Goal: Navigation & Orientation: Find specific page/section

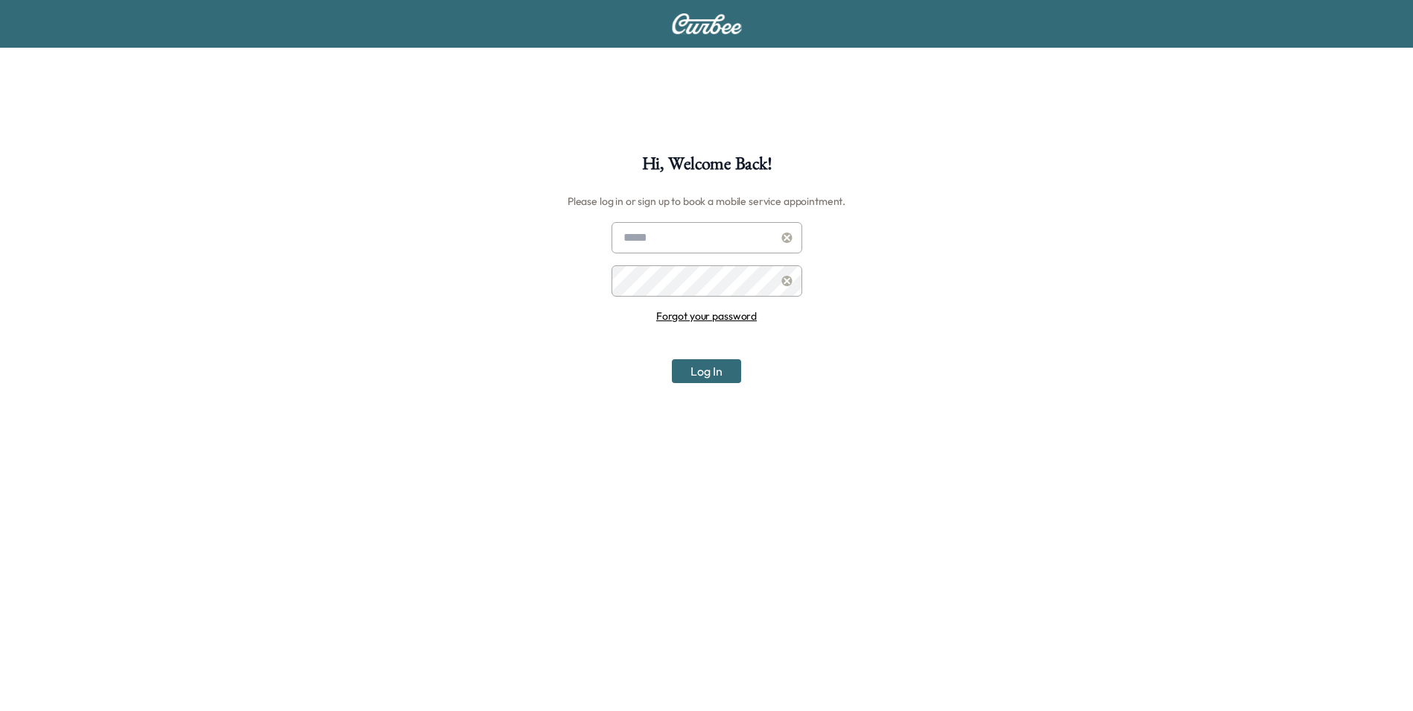
click at [679, 233] on input "text" at bounding box center [707, 237] width 191 height 31
type input "**********"
click at [711, 367] on button "Log In" at bounding box center [706, 371] width 69 height 24
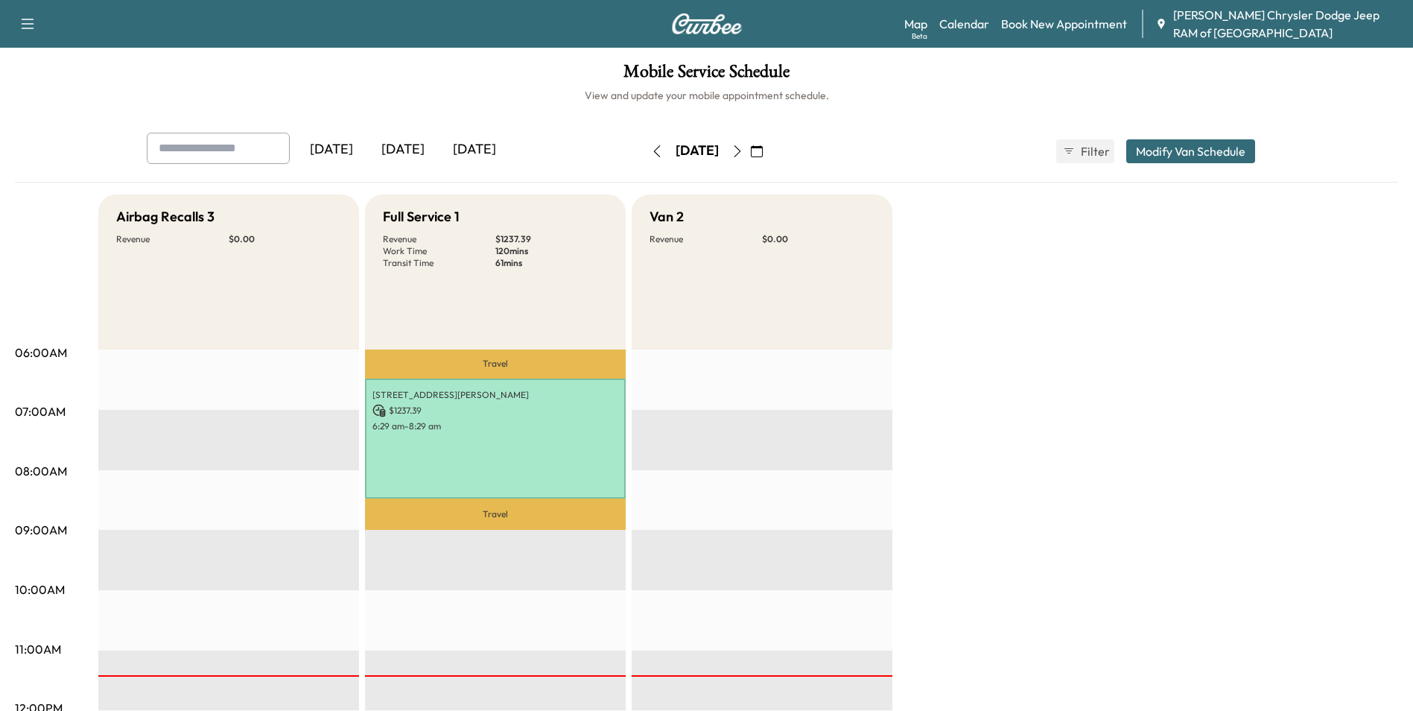
click at [334, 145] on div "[DATE]" at bounding box center [332, 150] width 72 height 34
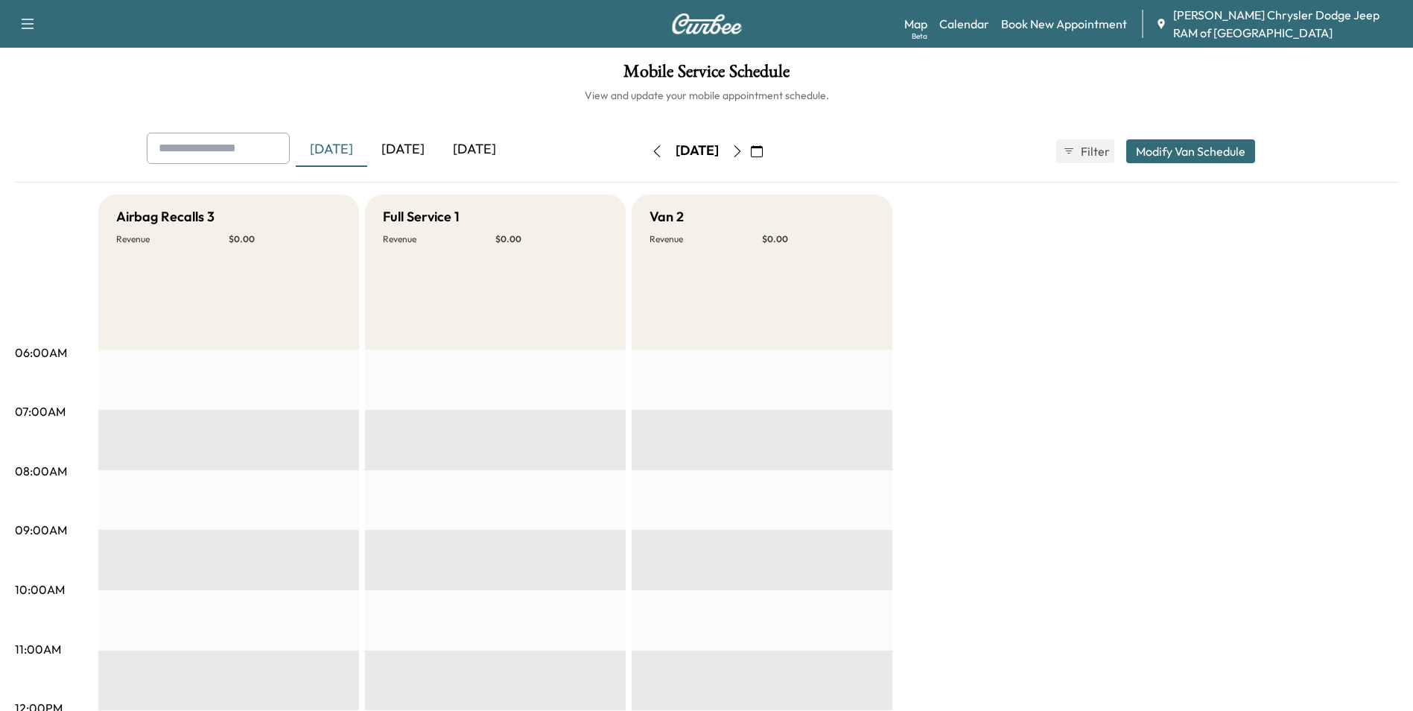
click at [416, 148] on div "[DATE]" at bounding box center [403, 150] width 72 height 34
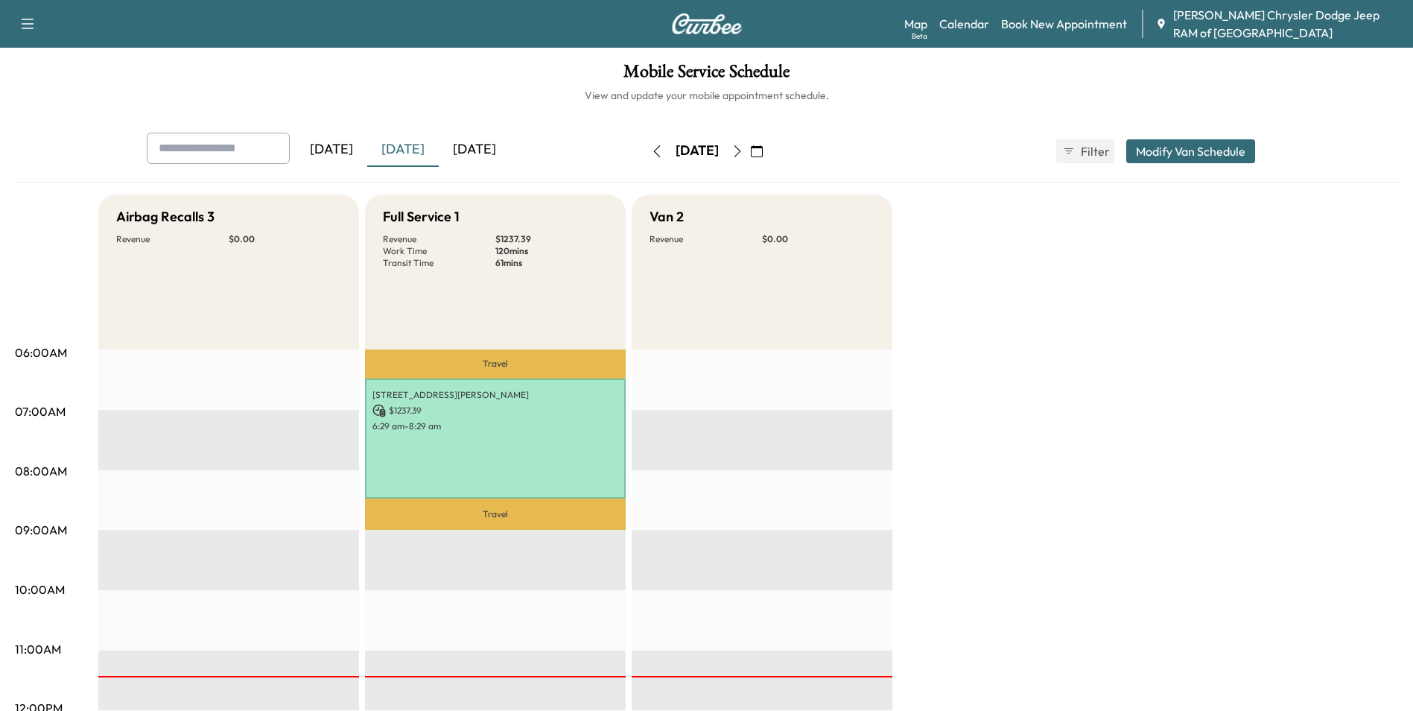
click at [337, 147] on div "[DATE]" at bounding box center [332, 150] width 72 height 34
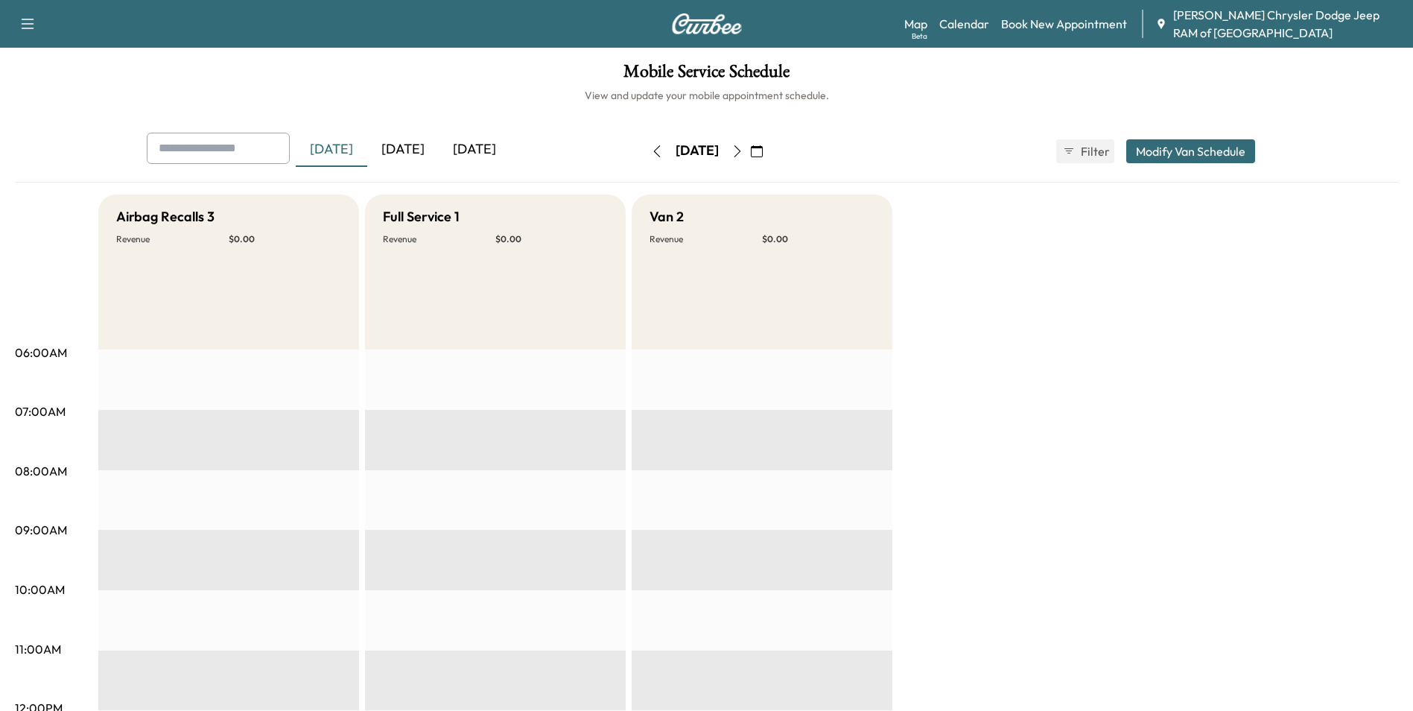
click at [651, 152] on icon "button" at bounding box center [657, 151] width 12 height 12
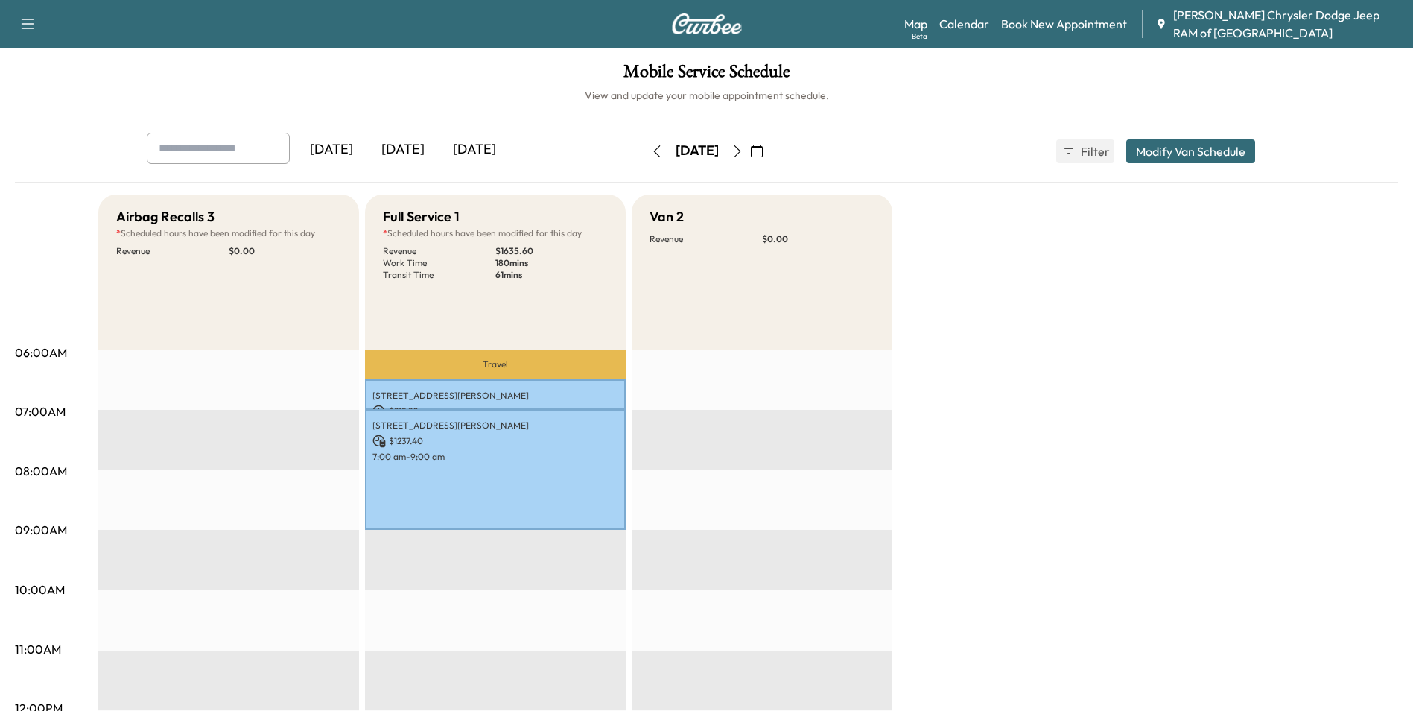
click at [486, 364] on p "Travel" at bounding box center [495, 364] width 261 height 29
click at [443, 289] on div "Full Service 1 * Scheduled hours have been modified for this day Revenue $ 1635…" at bounding box center [495, 271] width 261 height 155
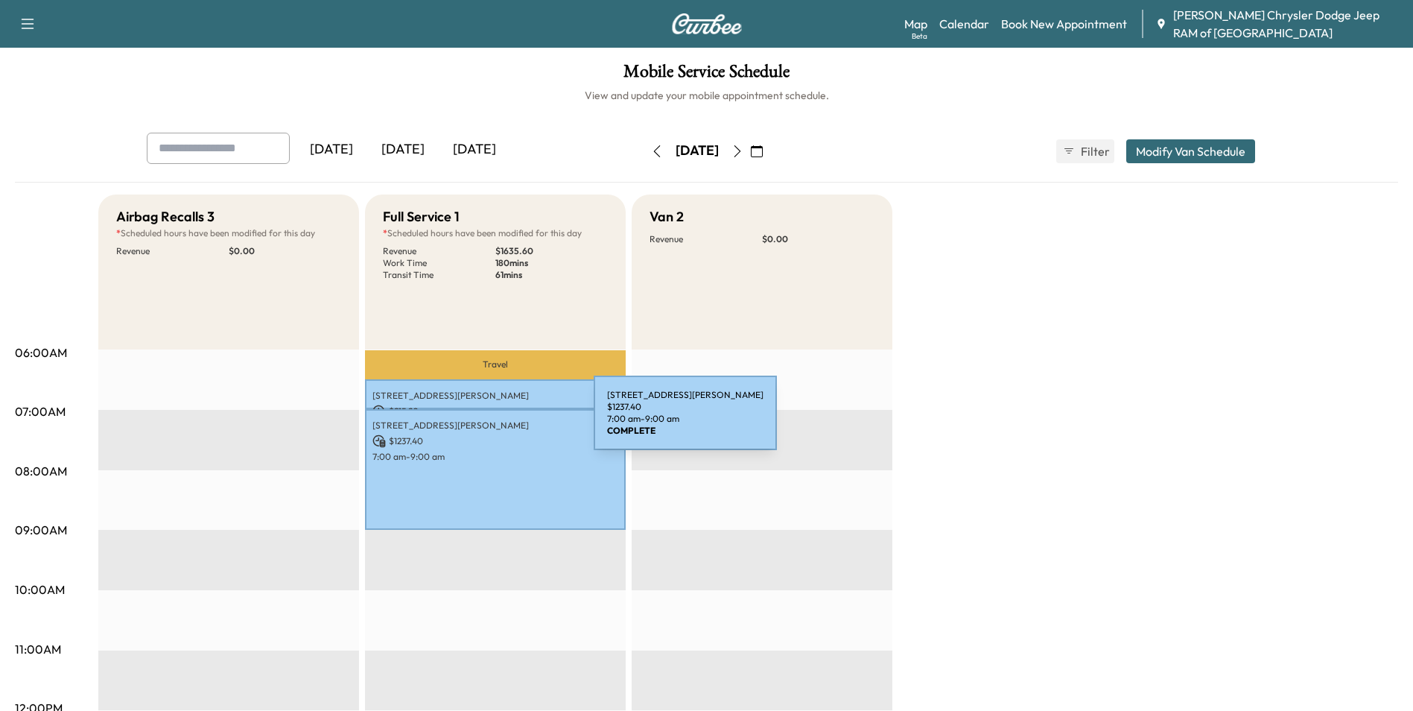
click at [482, 426] on p "[STREET_ADDRESS][PERSON_NAME]" at bounding box center [495, 425] width 246 height 12
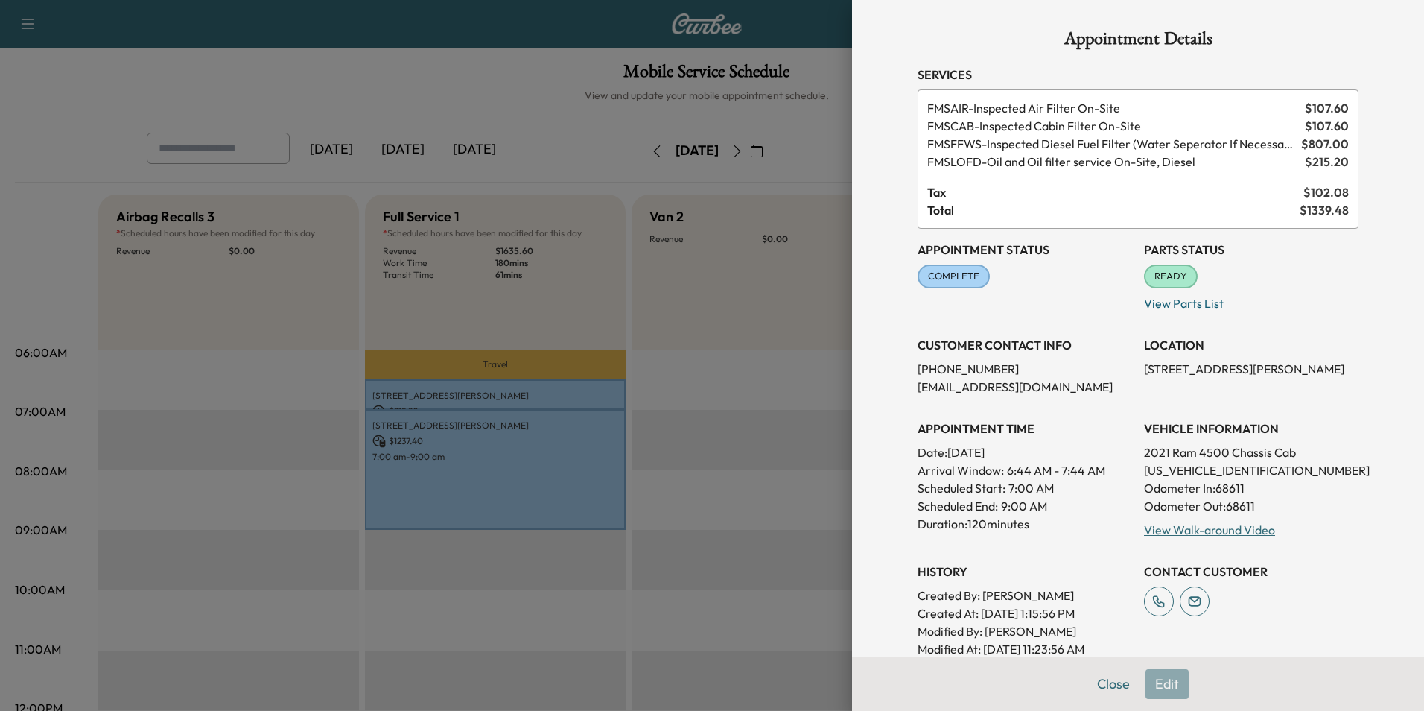
click at [545, 31] on div at bounding box center [712, 355] width 1424 height 711
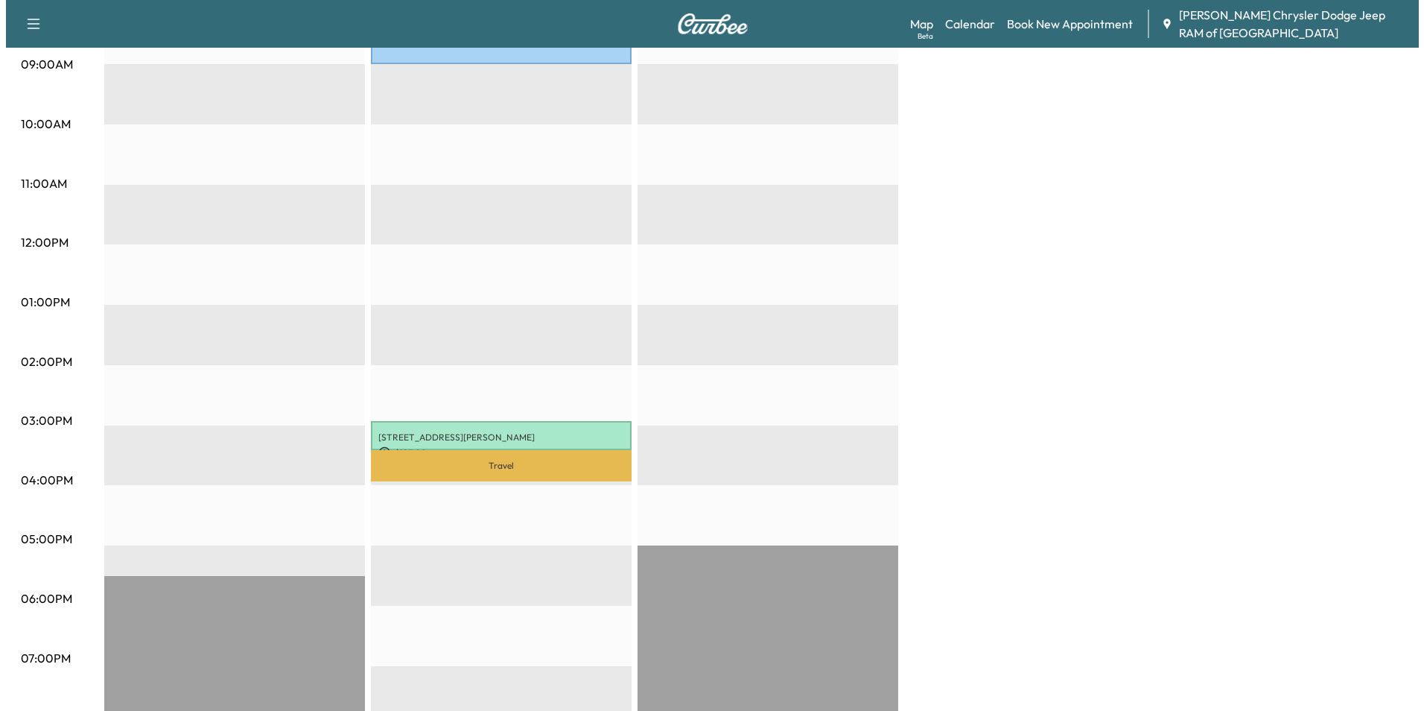
scroll to position [616, 0]
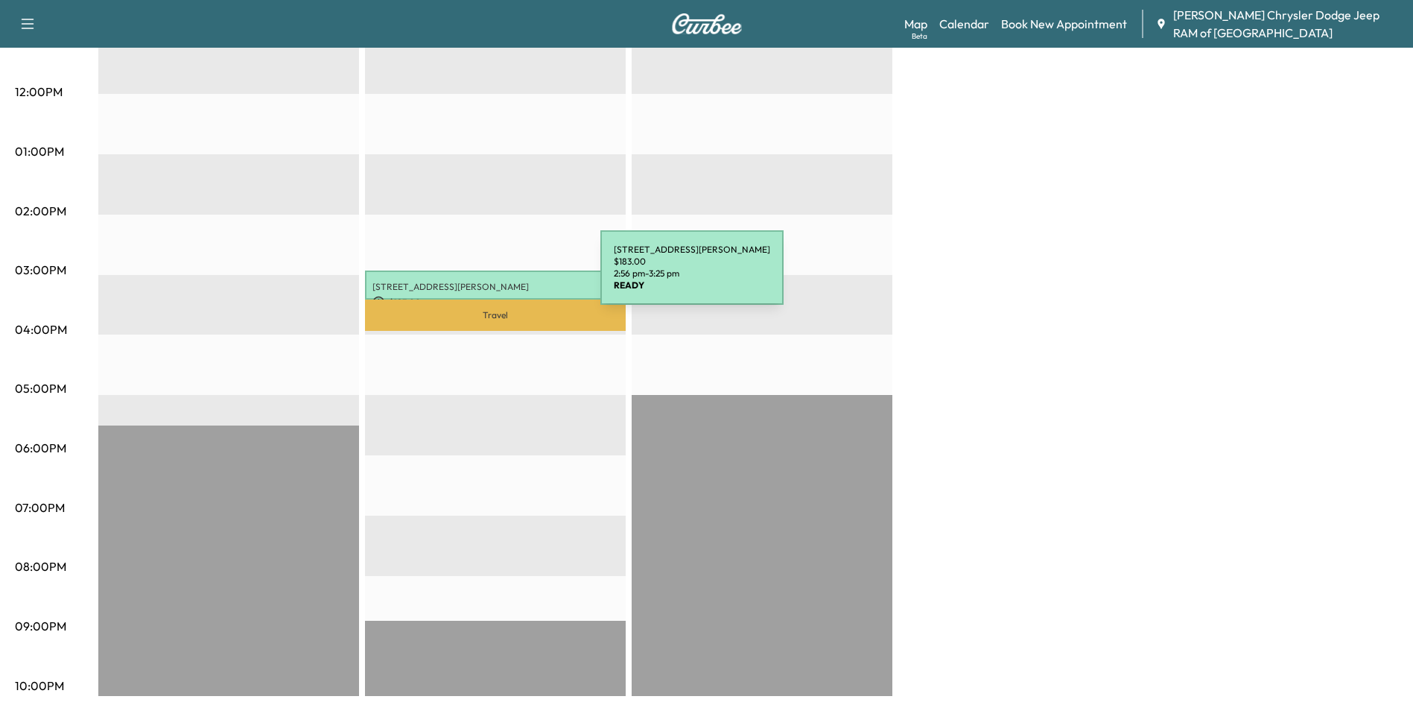
click at [489, 282] on p "[STREET_ADDRESS][PERSON_NAME]" at bounding box center [495, 287] width 246 height 12
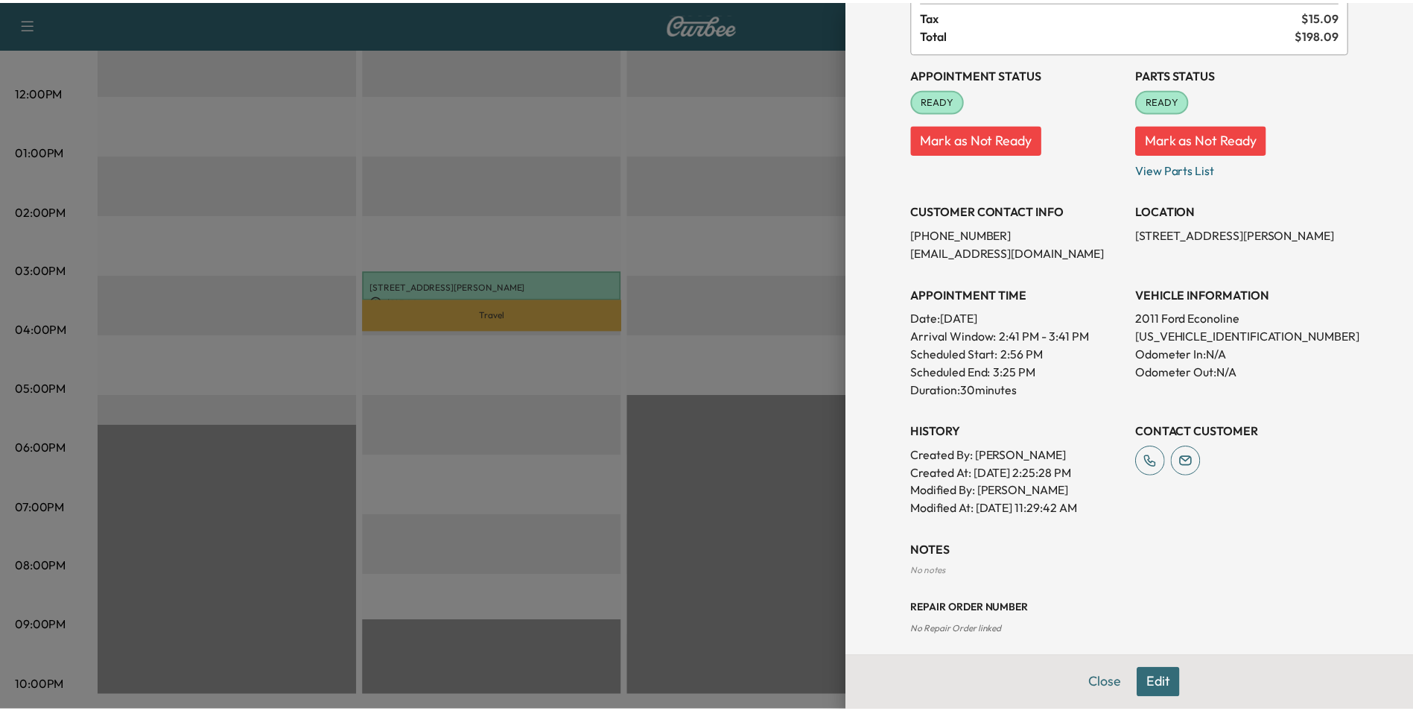
scroll to position [0, 0]
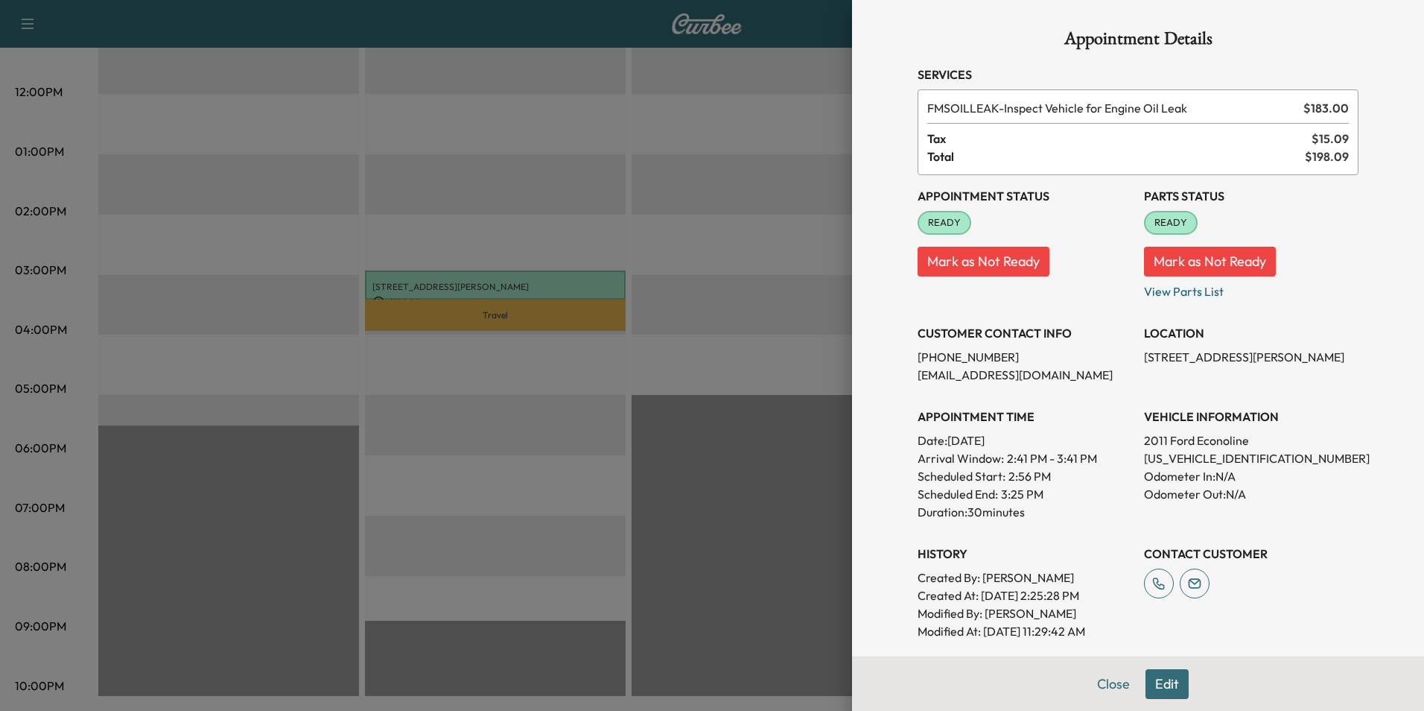
click at [515, 180] on div at bounding box center [712, 355] width 1424 height 711
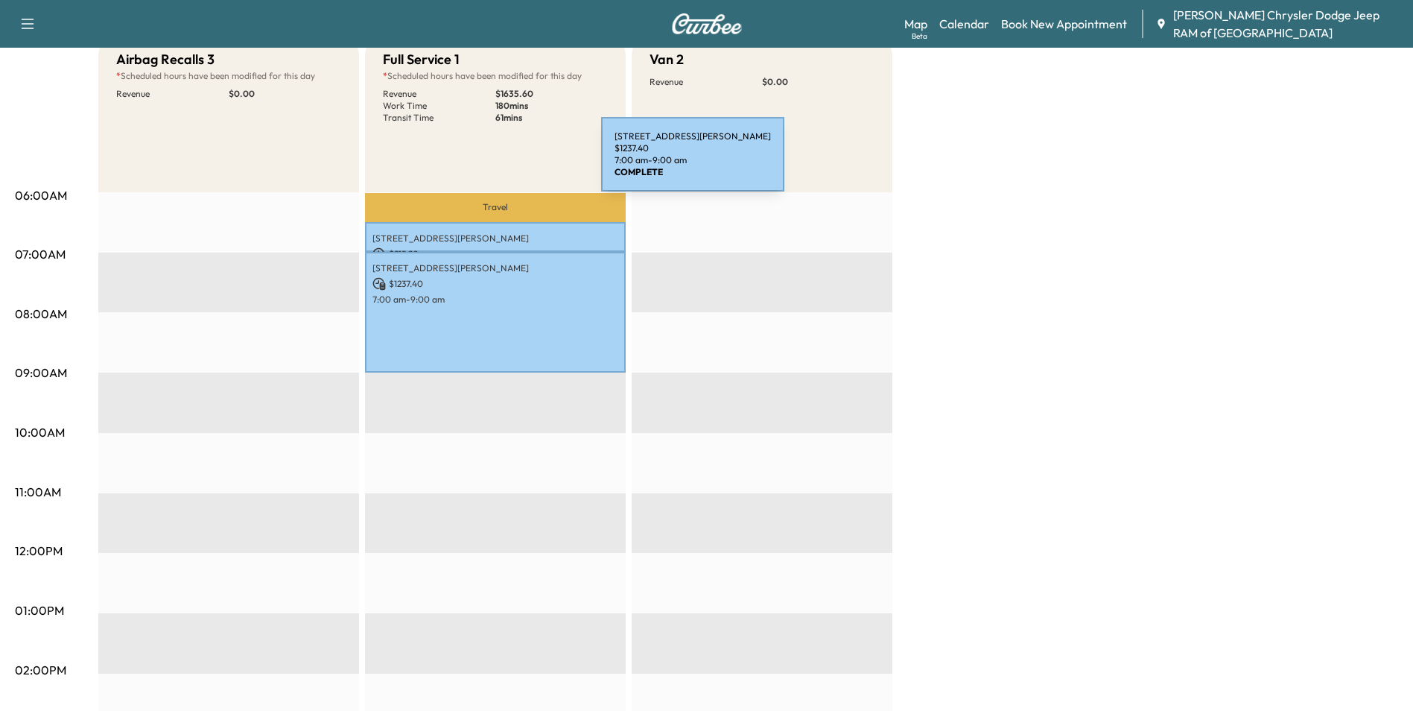
scroll to position [20, 0]
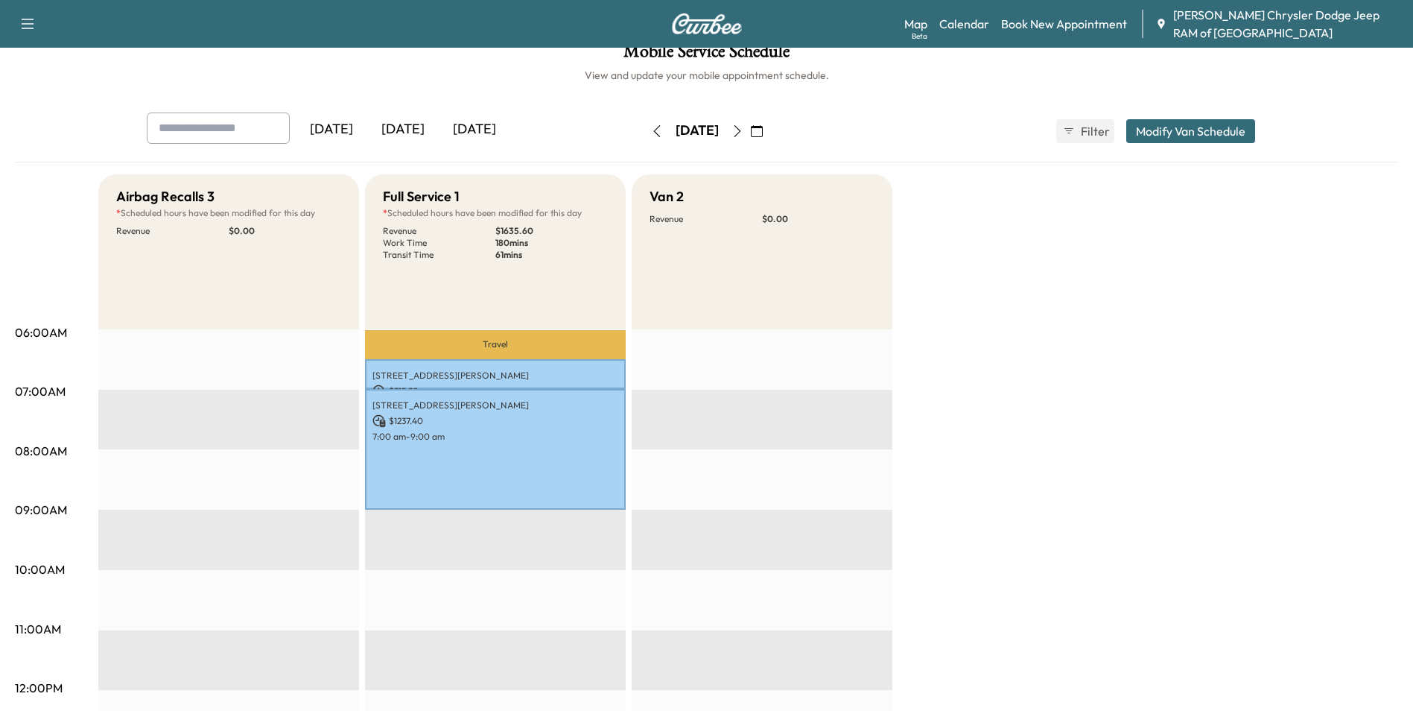
click at [29, 25] on icon "button" at bounding box center [28, 24] width 18 height 18
click at [335, 23] on div "Support Log Out Map Beta Calendar Book New Appointment [PERSON_NAME] Chrysler D…" at bounding box center [706, 24] width 1413 height 48
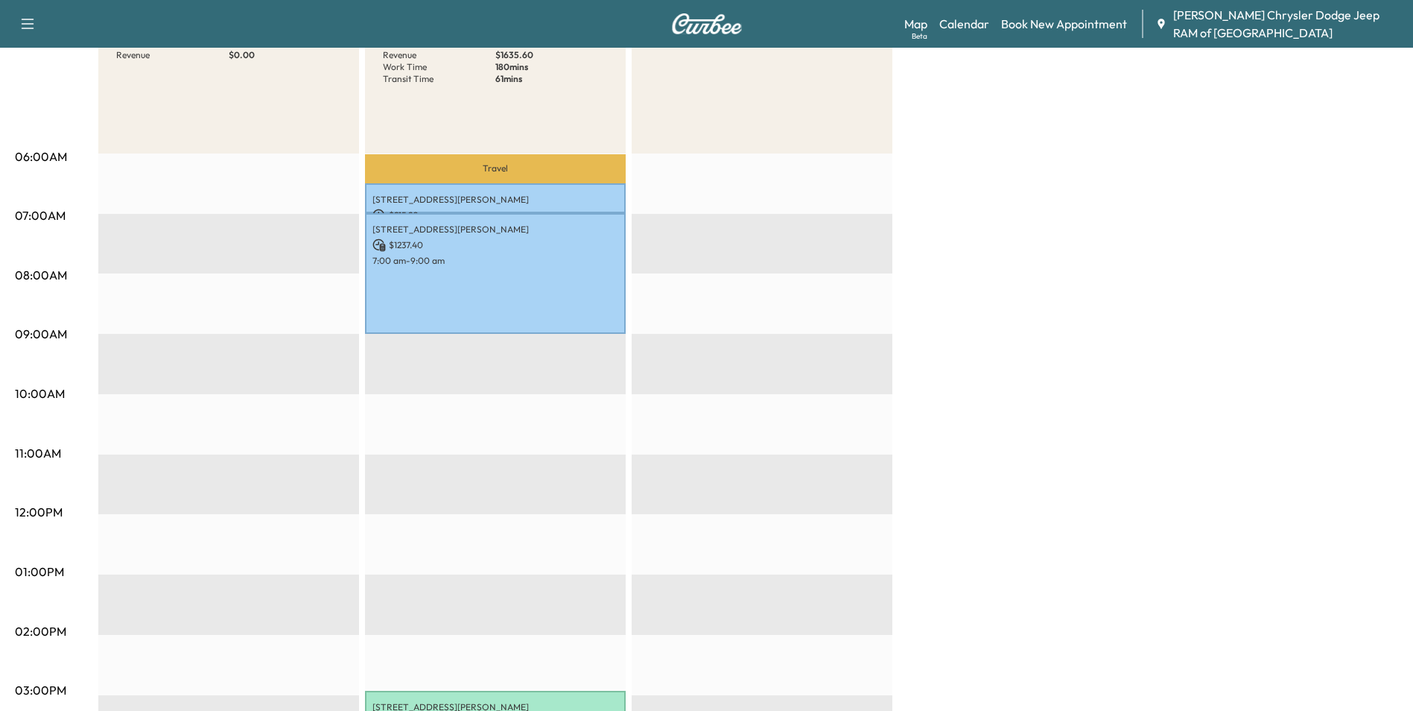
scroll to position [0, 0]
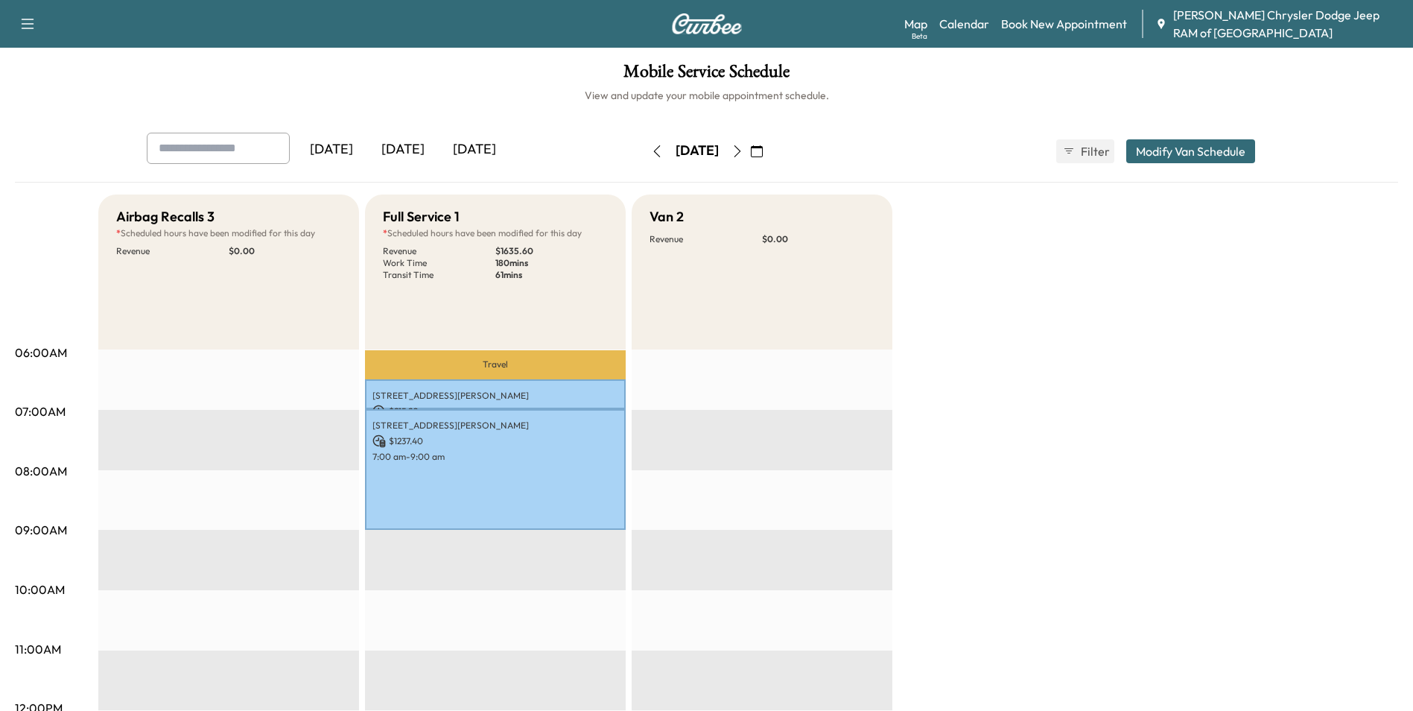
click at [431, 215] on h5 "Full Service 1" at bounding box center [421, 216] width 77 height 21
click at [474, 218] on div "Full Service 1" at bounding box center [495, 216] width 225 height 21
click at [412, 150] on div "[DATE]" at bounding box center [403, 150] width 72 height 34
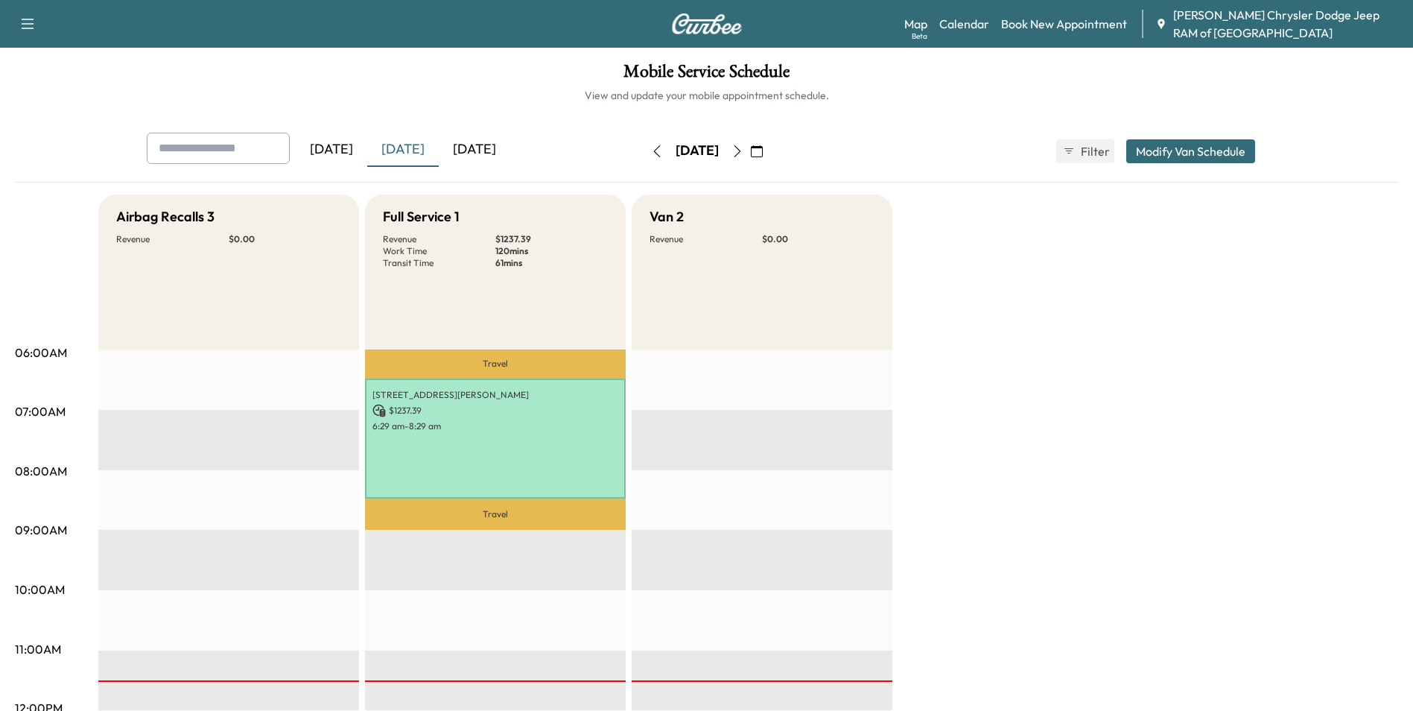
click at [484, 154] on div "[DATE]" at bounding box center [475, 150] width 72 height 34
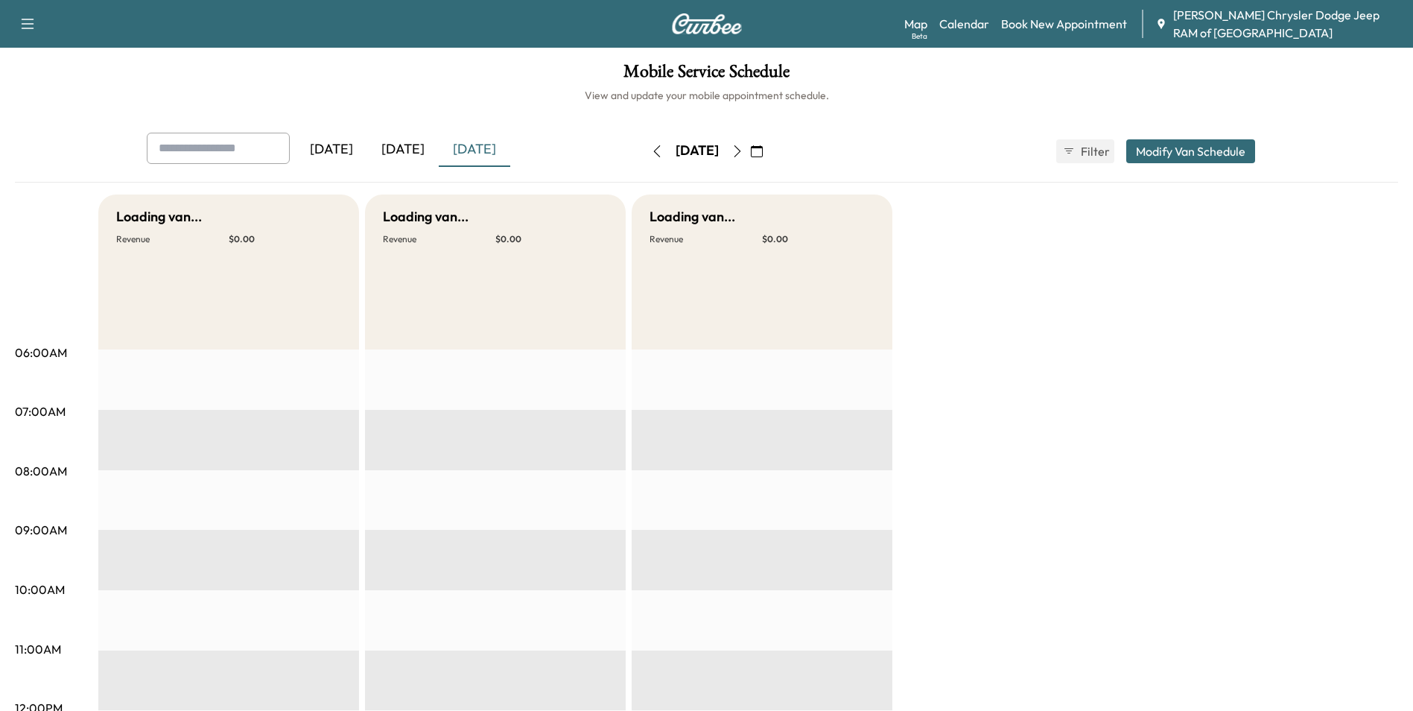
click at [419, 154] on div "[DATE]" at bounding box center [403, 150] width 72 height 34
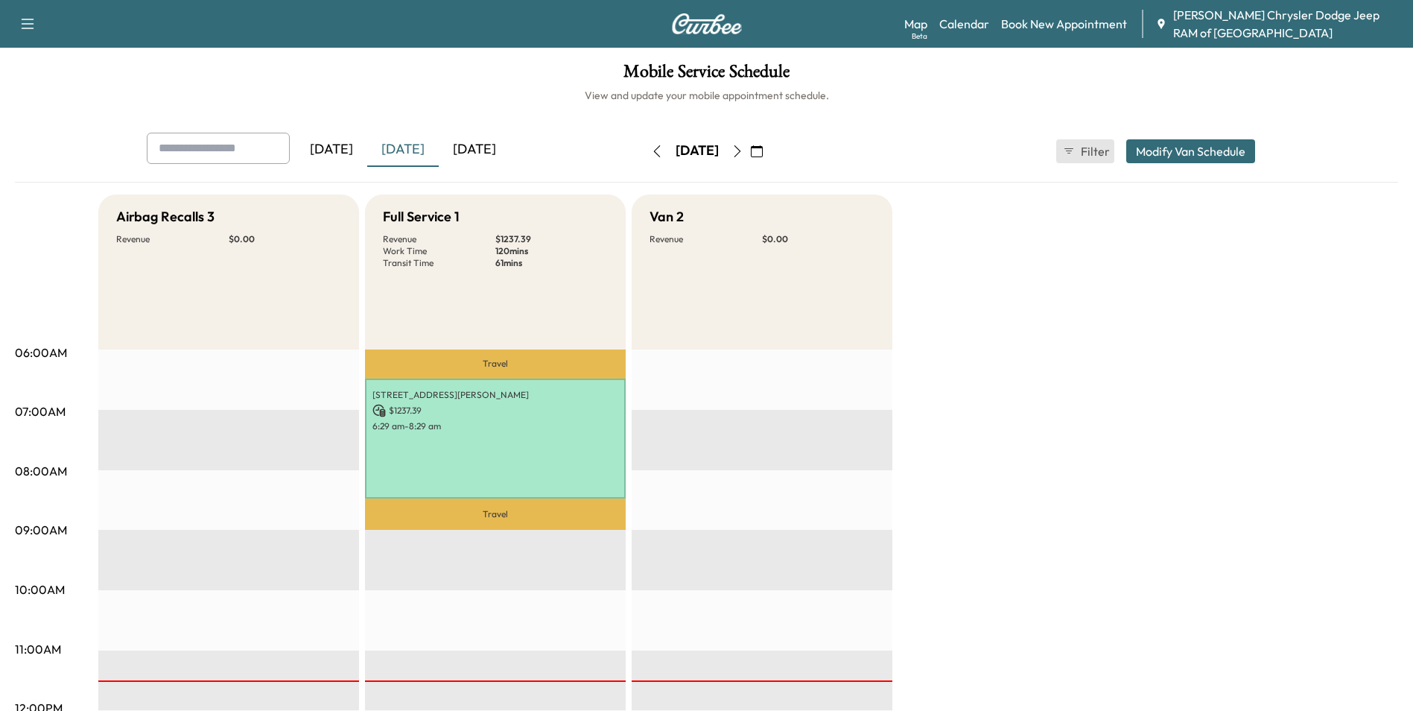
click at [1089, 153] on span "Filter" at bounding box center [1094, 151] width 27 height 18
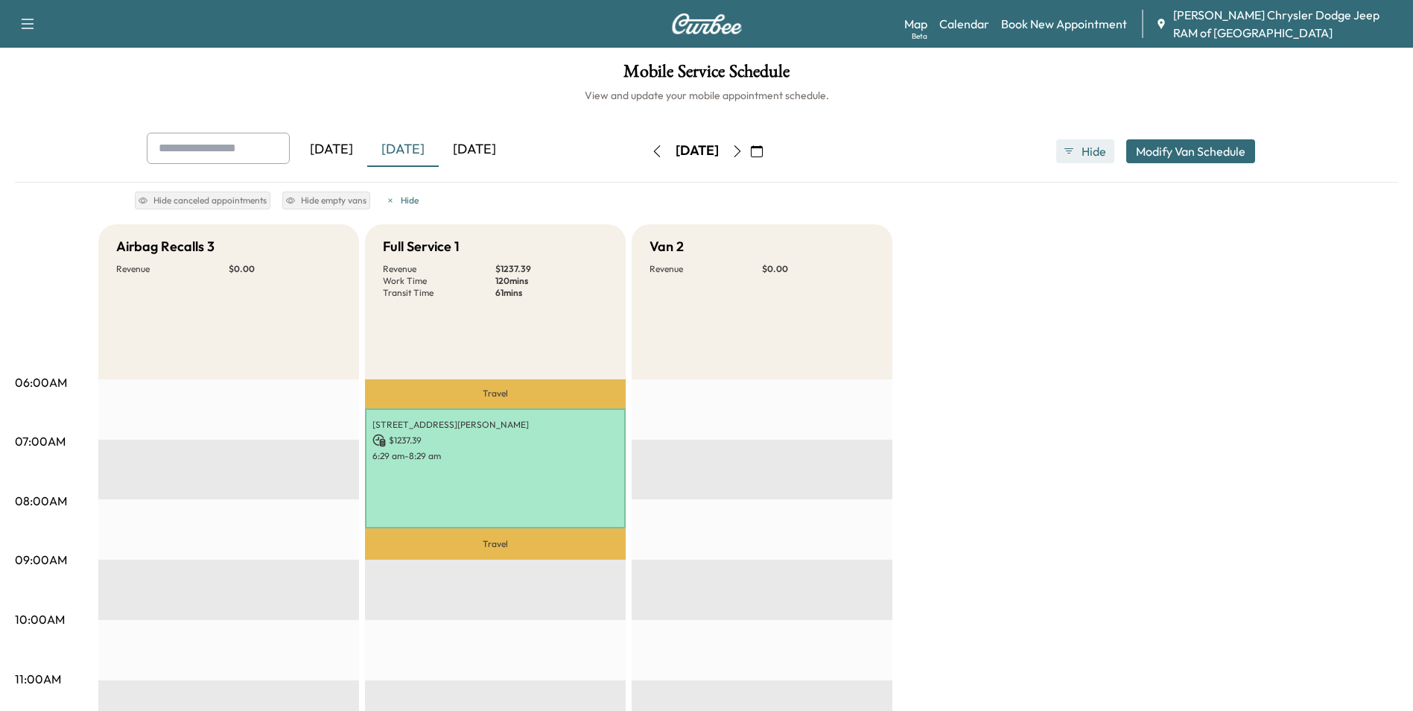
click at [1090, 150] on span "Hide" at bounding box center [1094, 151] width 27 height 18
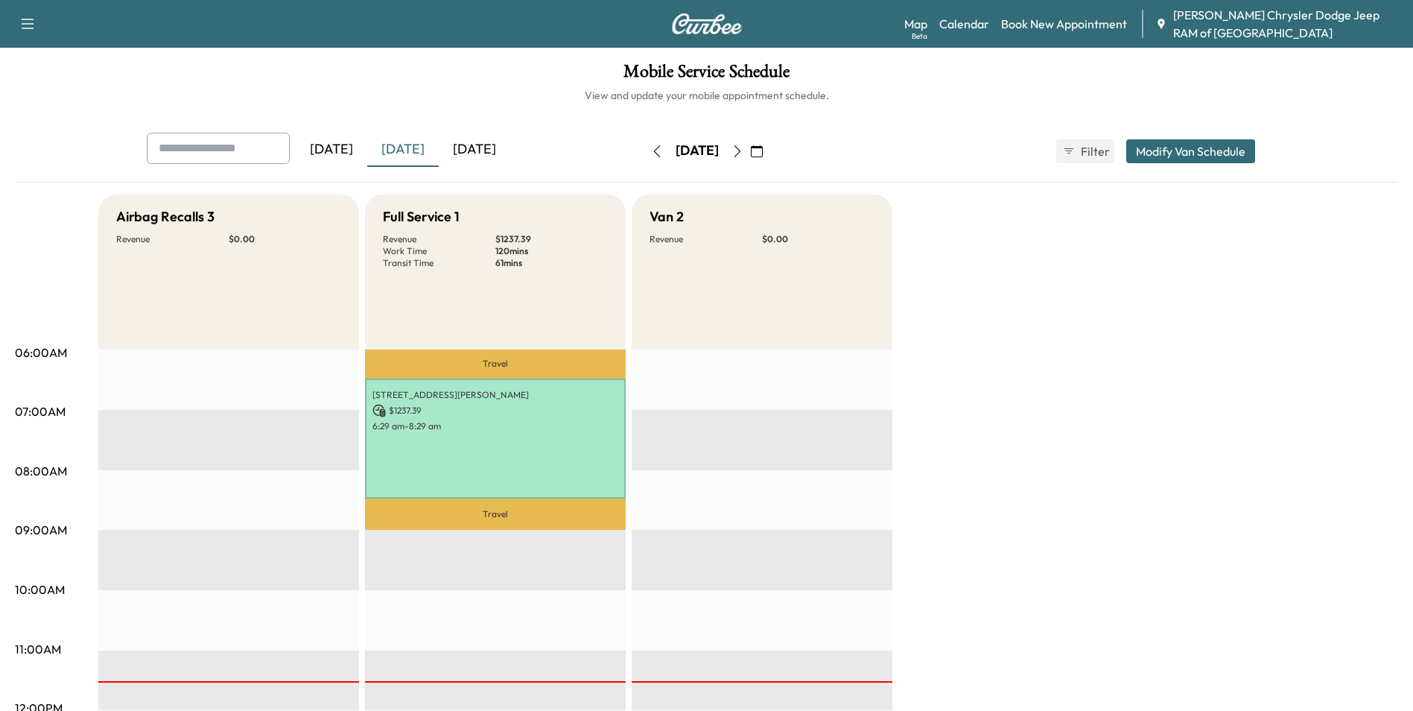
click at [330, 141] on div "[DATE]" at bounding box center [332, 150] width 72 height 34
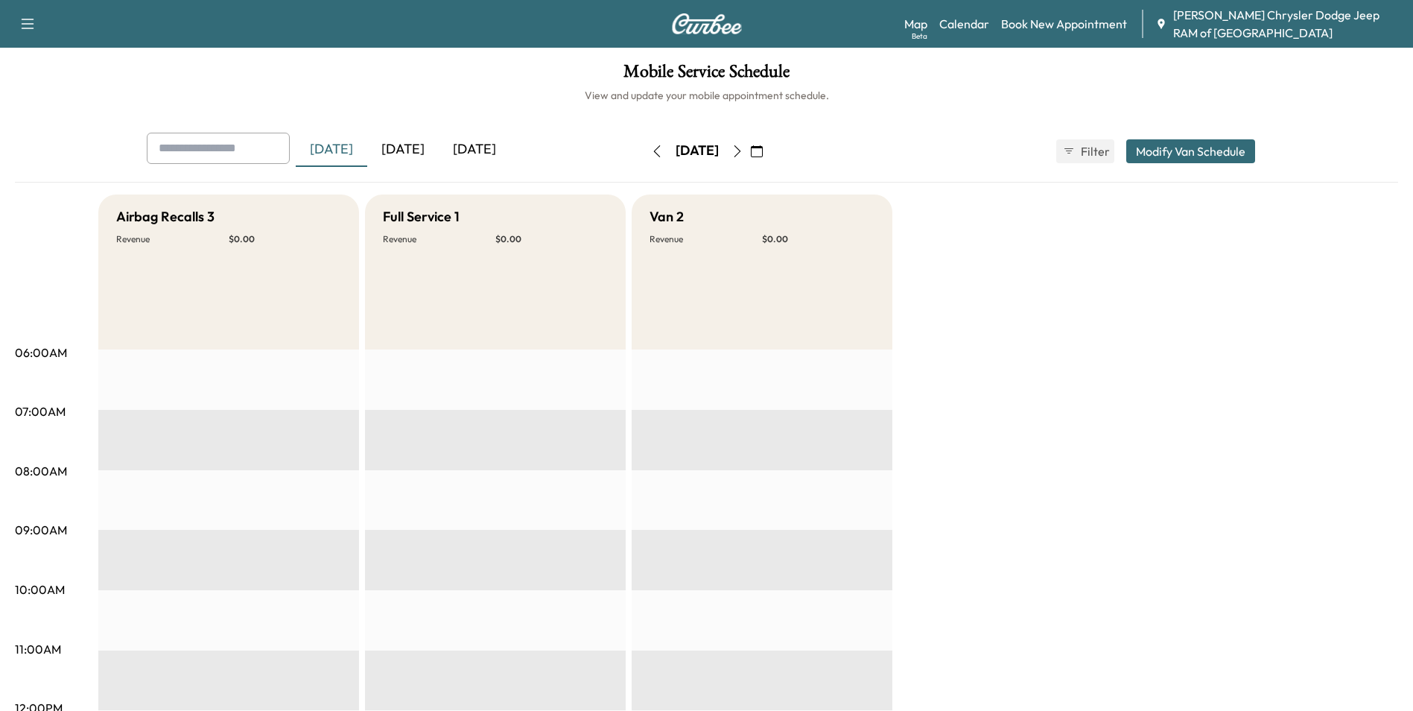
click at [413, 151] on div "[DATE]" at bounding box center [403, 150] width 72 height 34
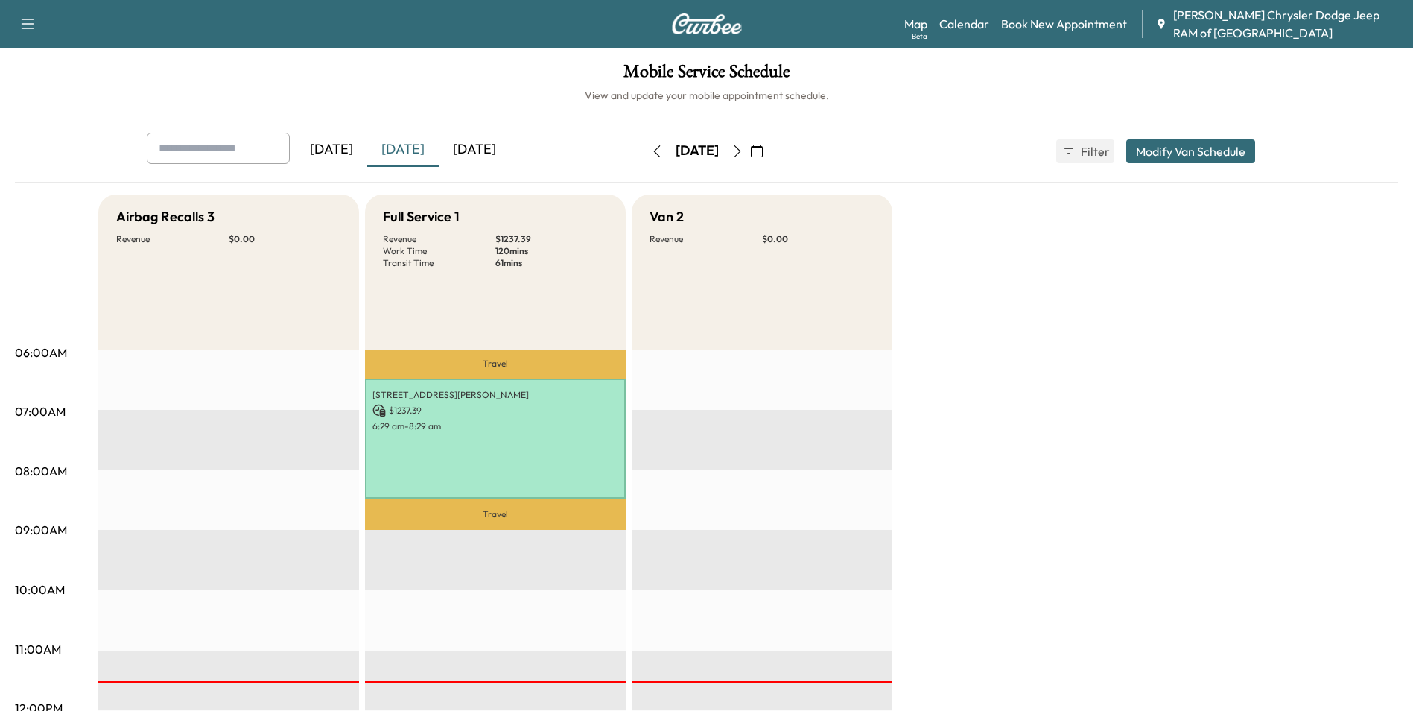
click at [498, 156] on div "[DATE]" at bounding box center [475, 150] width 72 height 34
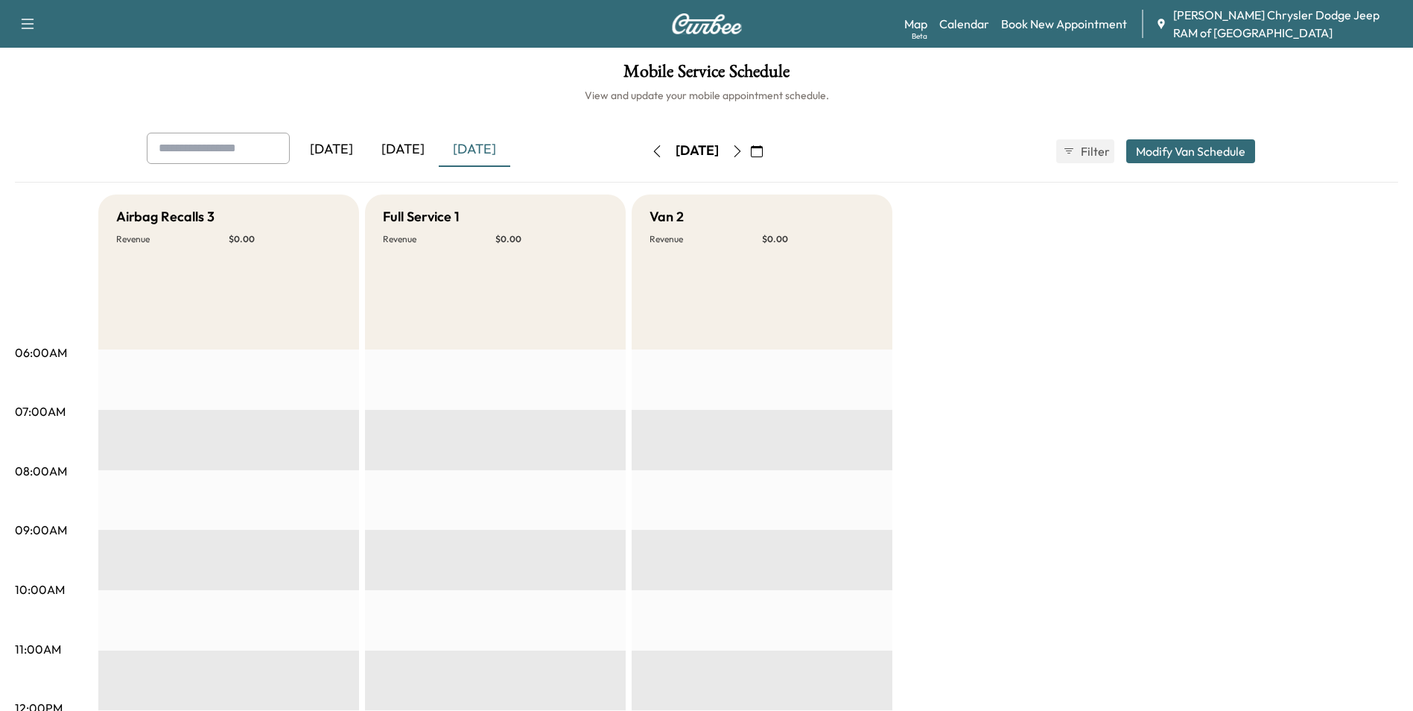
click at [411, 153] on div "[DATE]" at bounding box center [403, 150] width 72 height 34
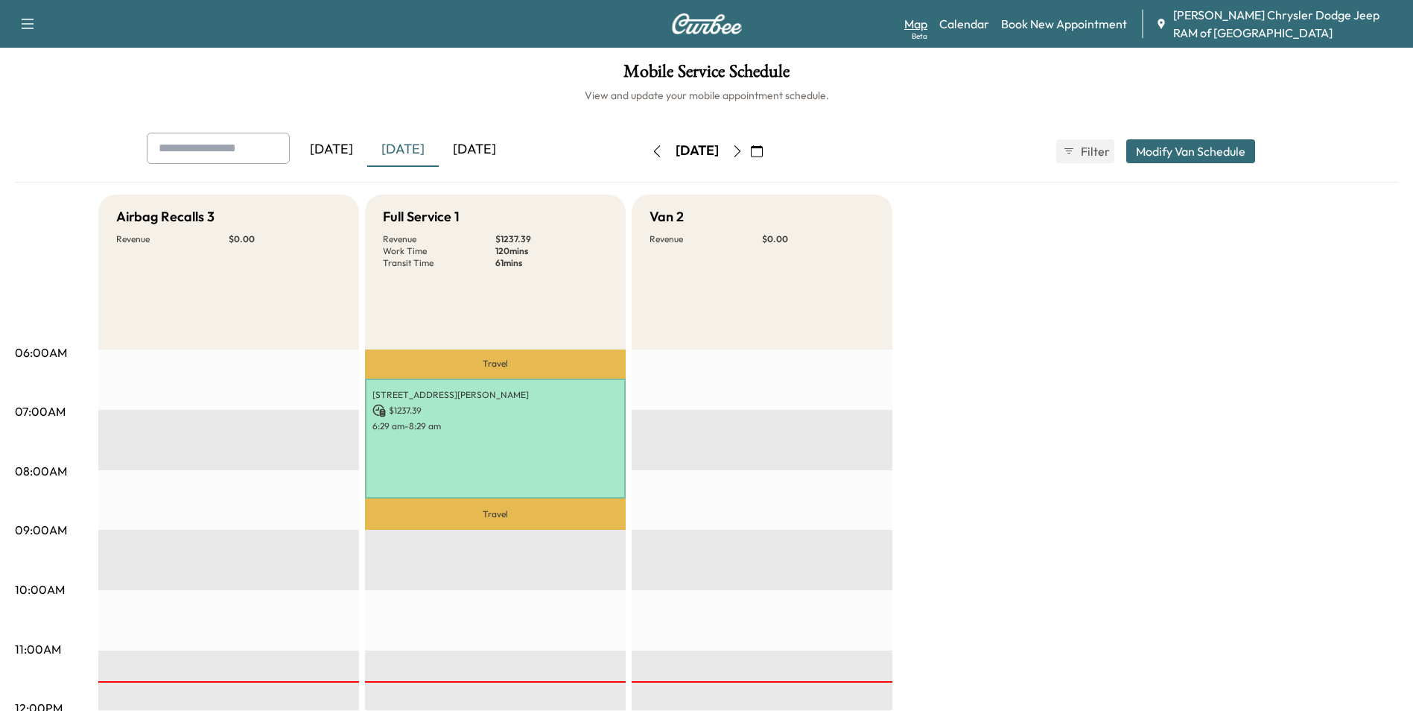
click at [917, 22] on link "Map Beta" at bounding box center [915, 24] width 23 height 18
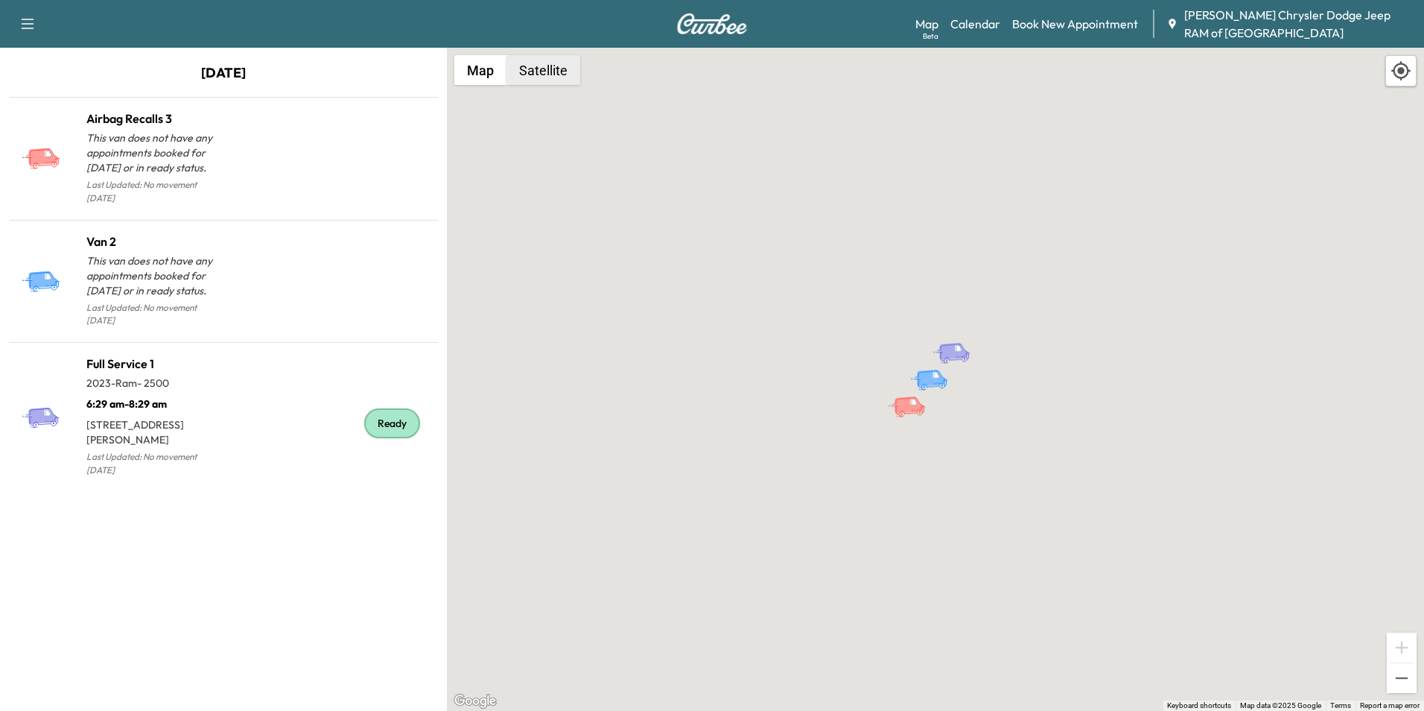
click at [545, 82] on button "Satellite" at bounding box center [544, 70] width 74 height 30
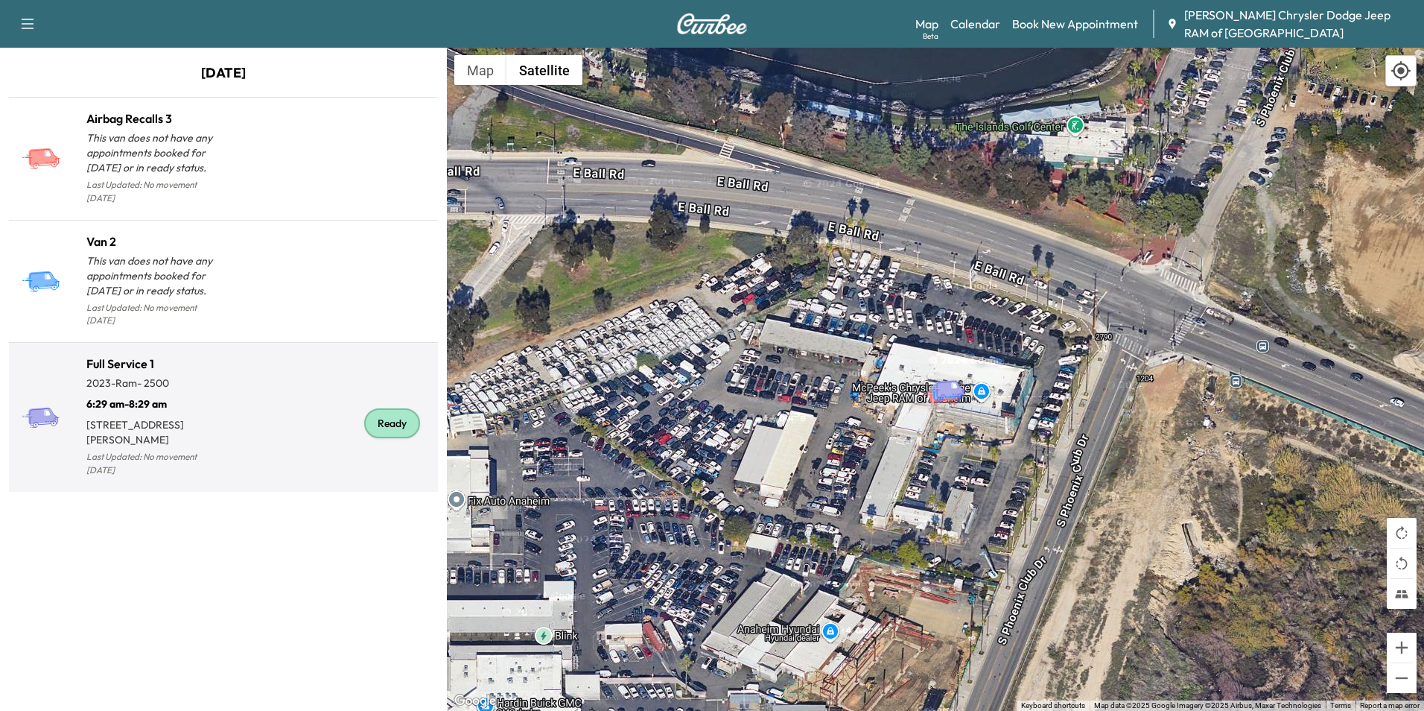
click at [127, 355] on h1 "Full Service 1" at bounding box center [154, 364] width 137 height 18
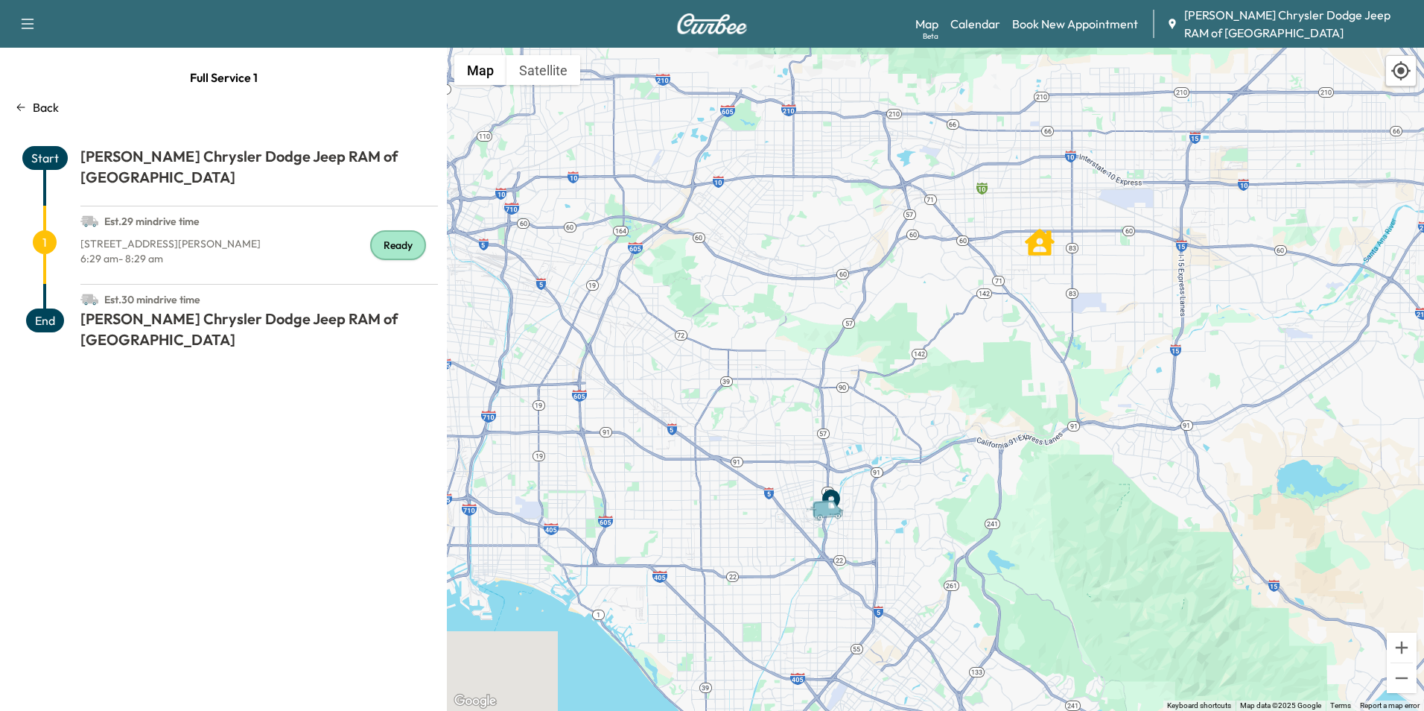
click at [822, 509] on icon "Van" at bounding box center [827, 508] width 31 height 18
click at [832, 515] on icon "Van" at bounding box center [827, 508] width 31 height 18
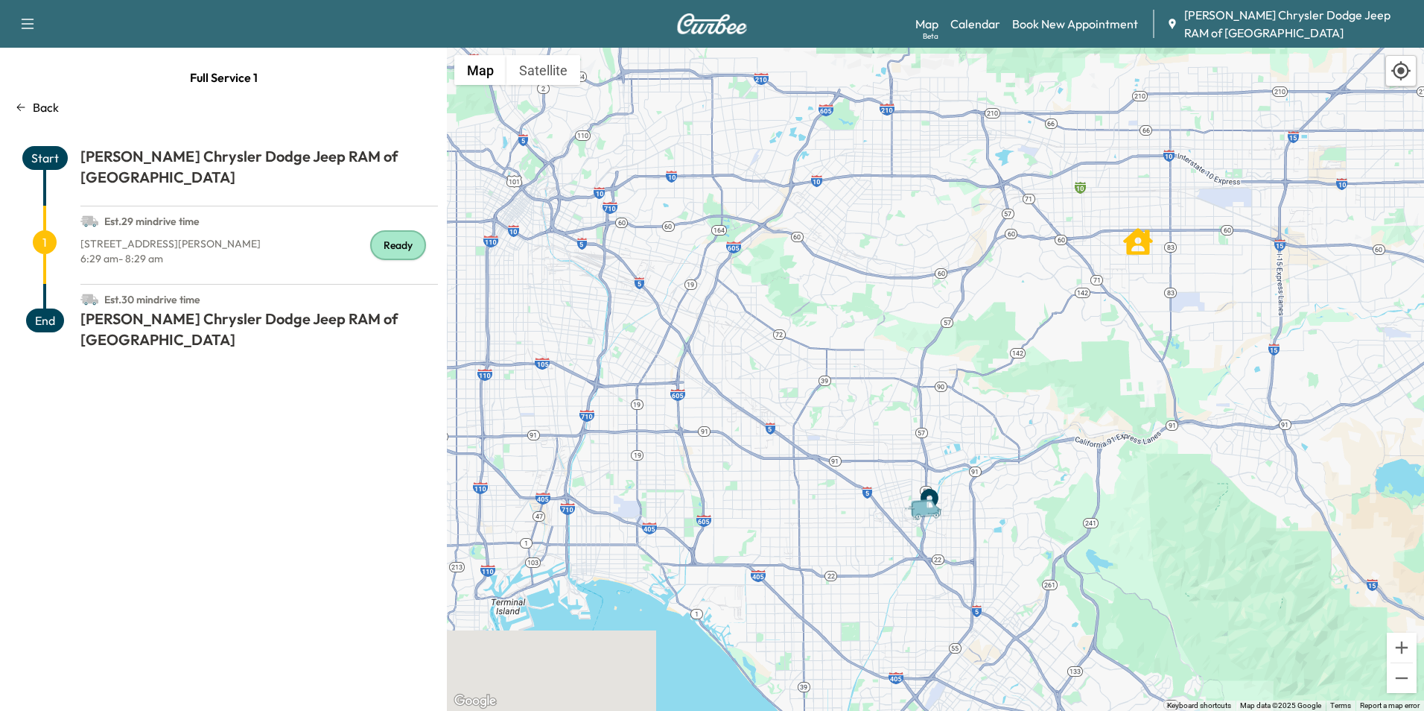
click at [181, 230] on h1 at bounding box center [259, 233] width 358 height 6
click at [389, 230] on div "Ready" at bounding box center [398, 245] width 56 height 30
click at [403, 230] on div "Ready" at bounding box center [398, 245] width 56 height 30
click at [933, 519] on icon "Van" at bounding box center [930, 509] width 52 height 26
click at [1141, 250] on icon "" at bounding box center [1138, 241] width 30 height 30
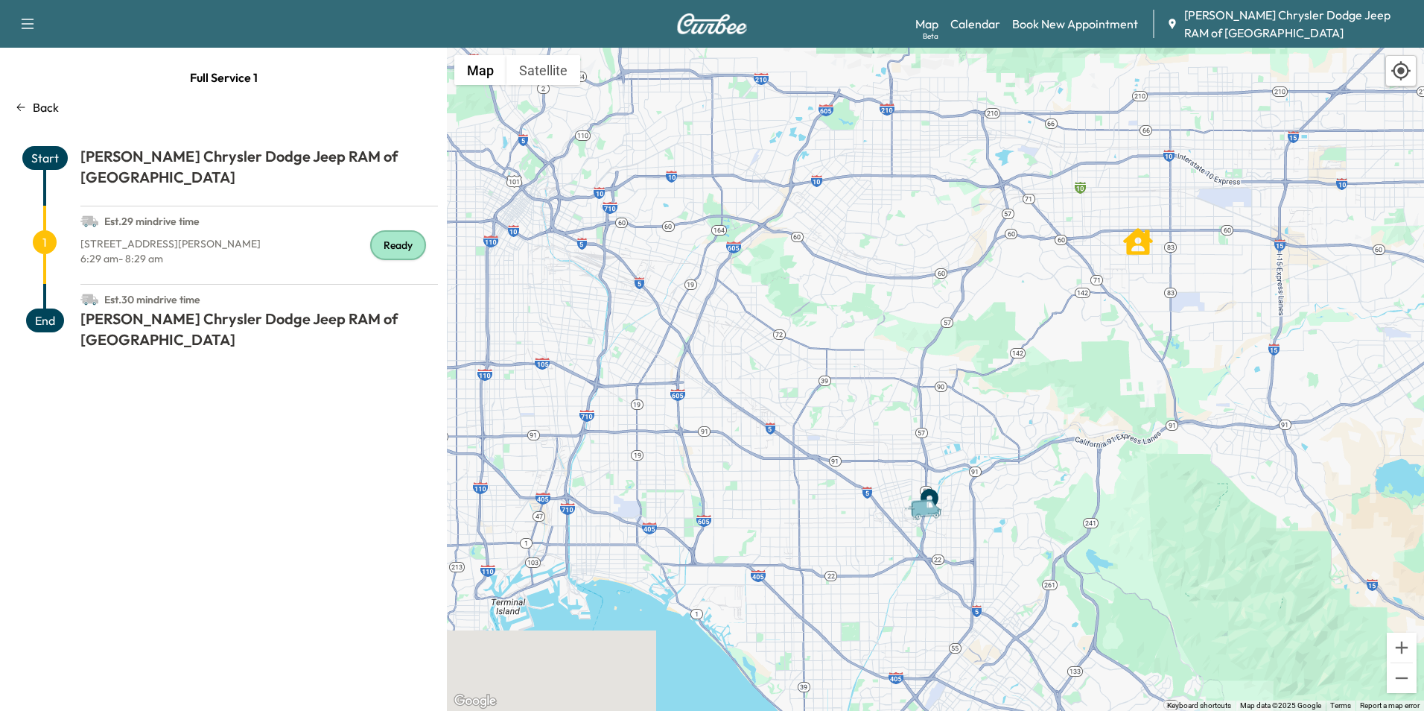
click at [930, 508] on icon "Van" at bounding box center [931, 504] width 7 height 7
click at [575, 83] on button "Satellite" at bounding box center [544, 70] width 74 height 30
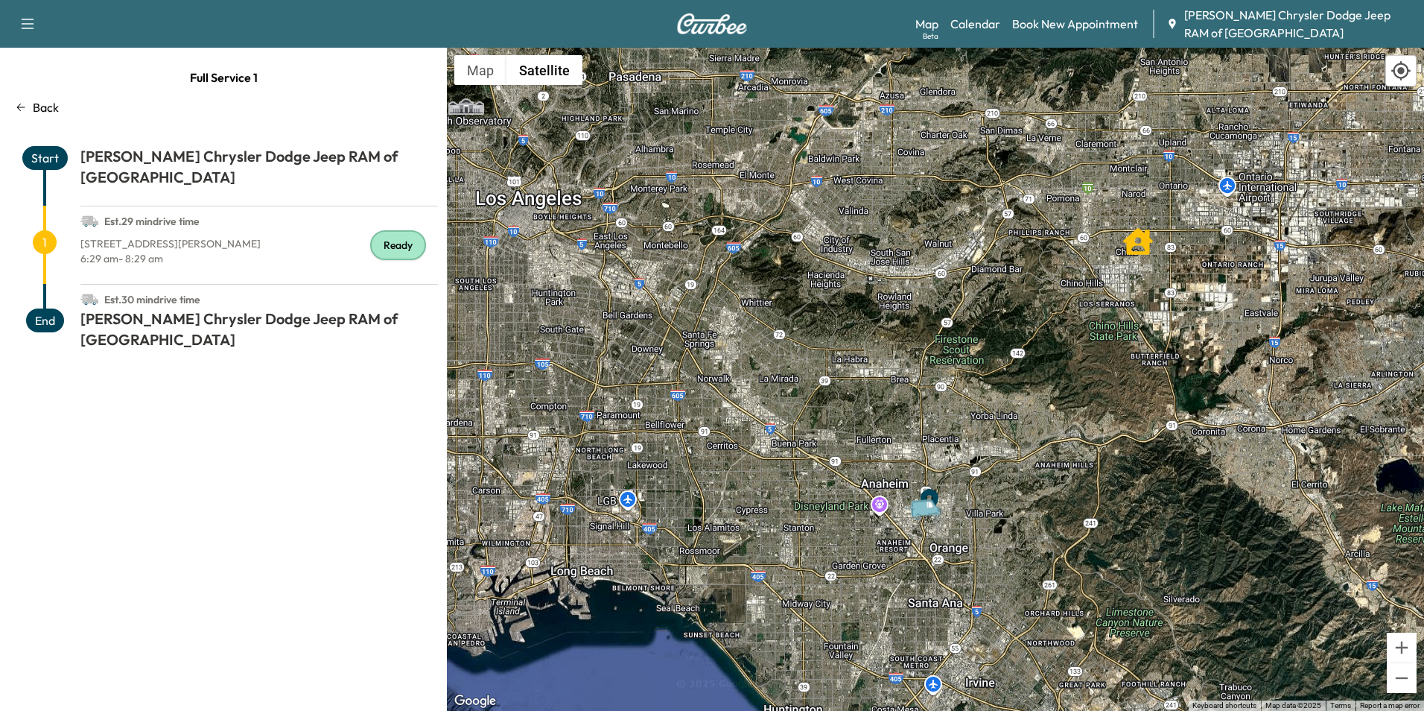
click at [1138, 250] on icon "" at bounding box center [1138, 241] width 30 height 30
click at [559, 84] on button "Satellite" at bounding box center [545, 70] width 76 height 30
click at [491, 69] on button "Map" at bounding box center [480, 70] width 52 height 30
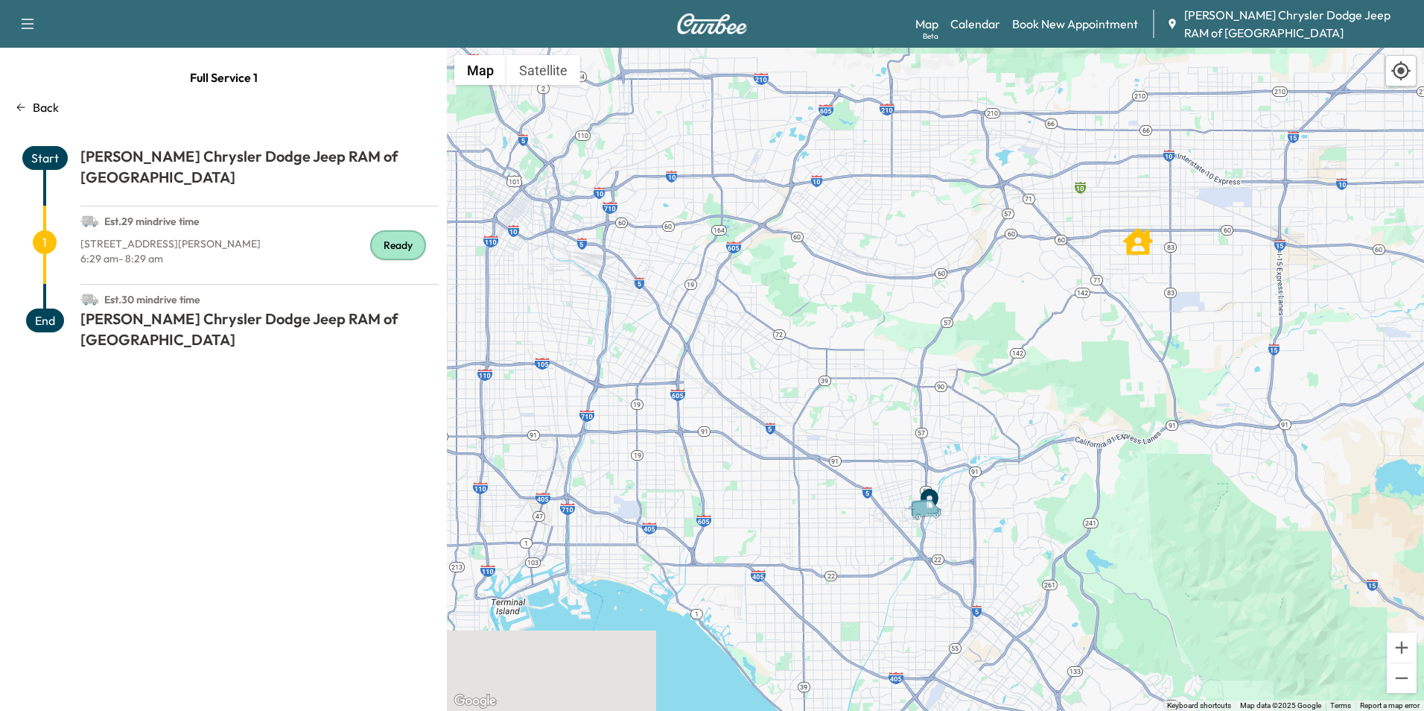
click at [19, 104] on icon at bounding box center [21, 107] width 12 height 12
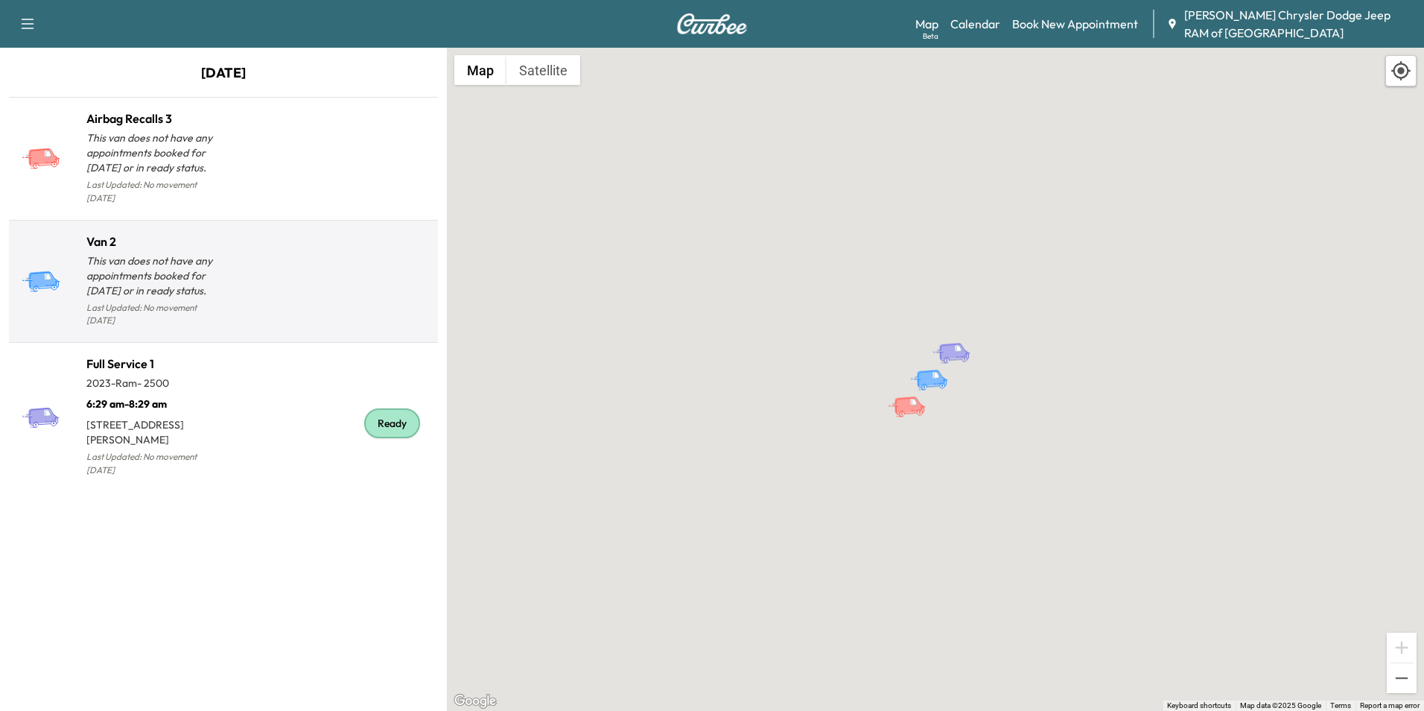
click at [180, 258] on p "This van does not have any appointments booked for [DATE] or in ready status." at bounding box center [154, 275] width 137 height 45
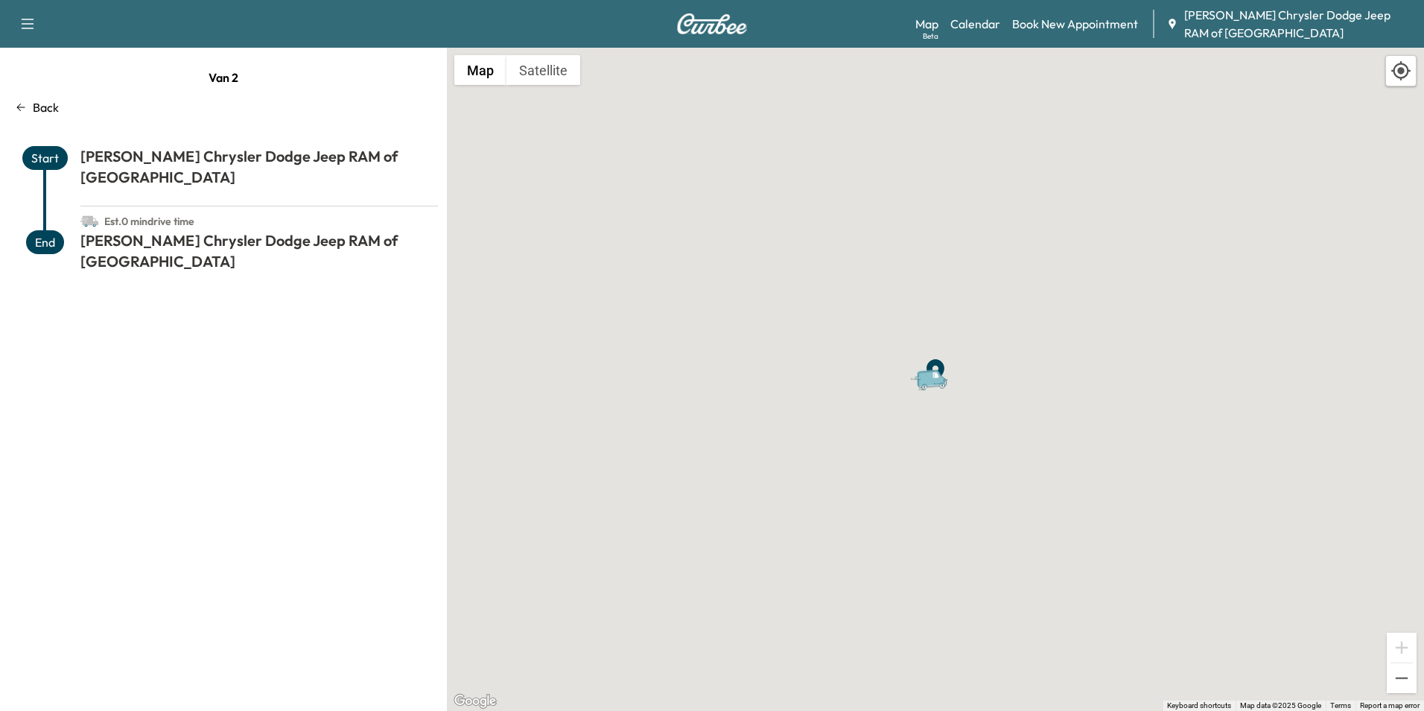
click at [22, 107] on icon at bounding box center [21, 107] width 8 height 7
